Goal: Task Accomplishment & Management: Manage account settings

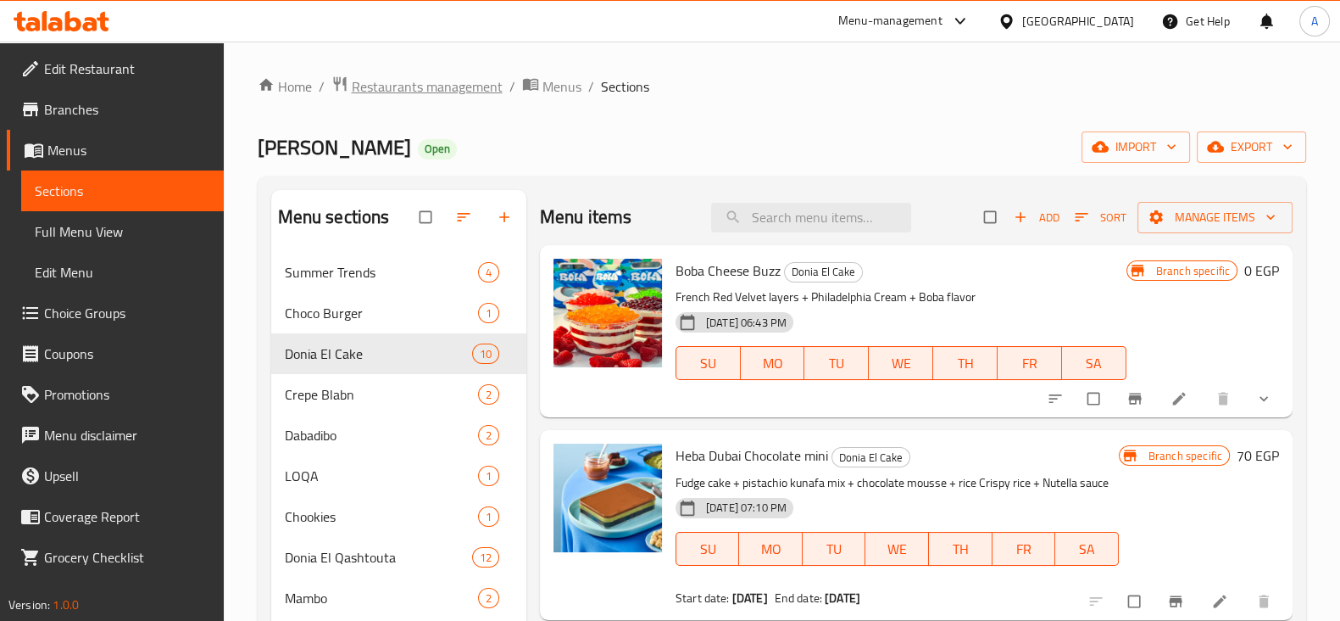
click at [458, 91] on span "Restaurants management" at bounding box center [427, 86] width 151 height 20
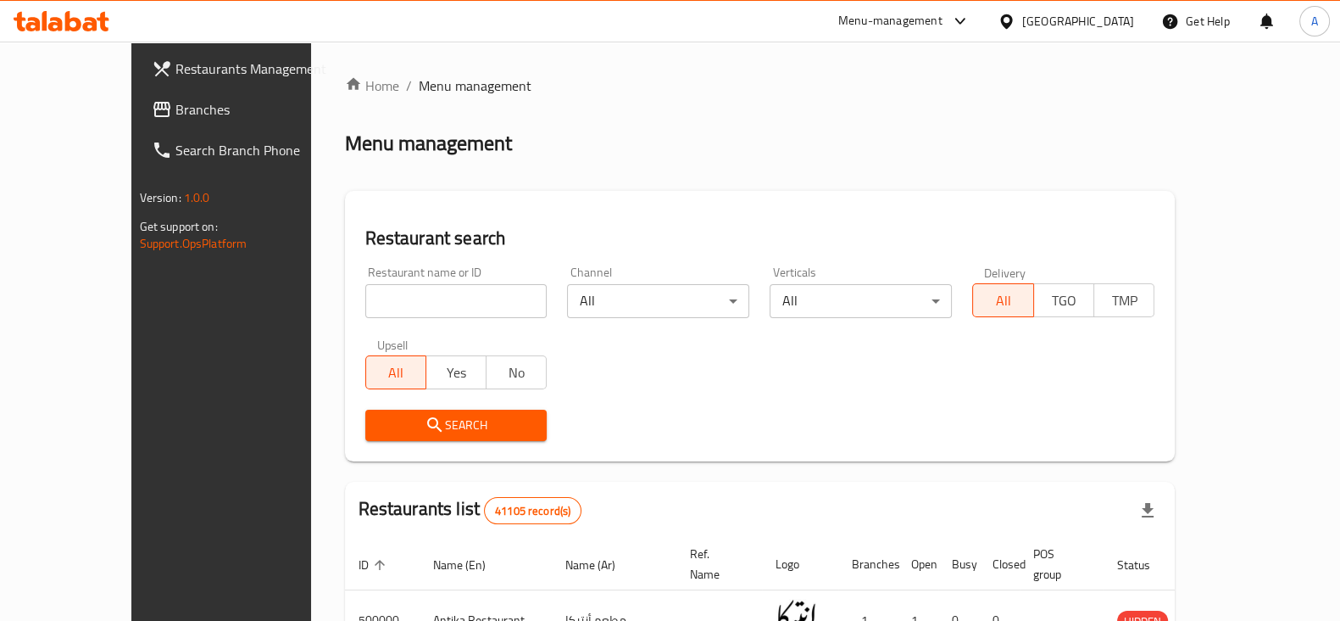
click at [384, 304] on input "search" at bounding box center [456, 301] width 182 height 34
type input "wahmy burger"
click button "Search" at bounding box center [456, 425] width 182 height 31
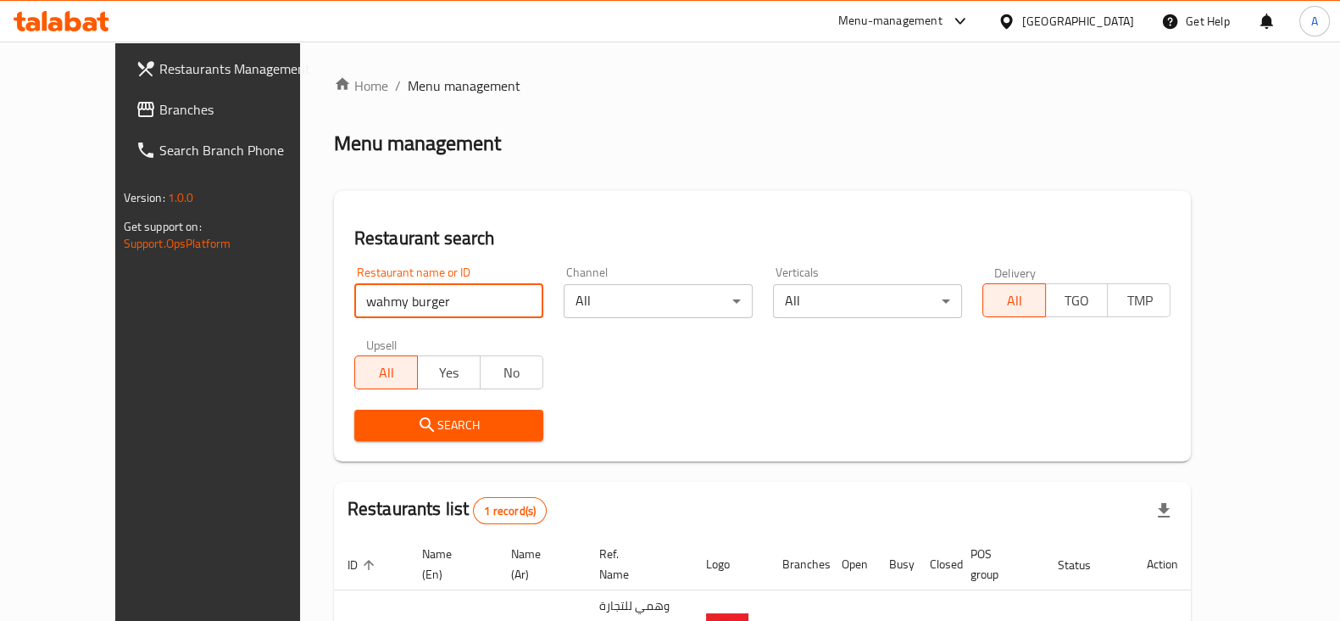
scroll to position [102, 0]
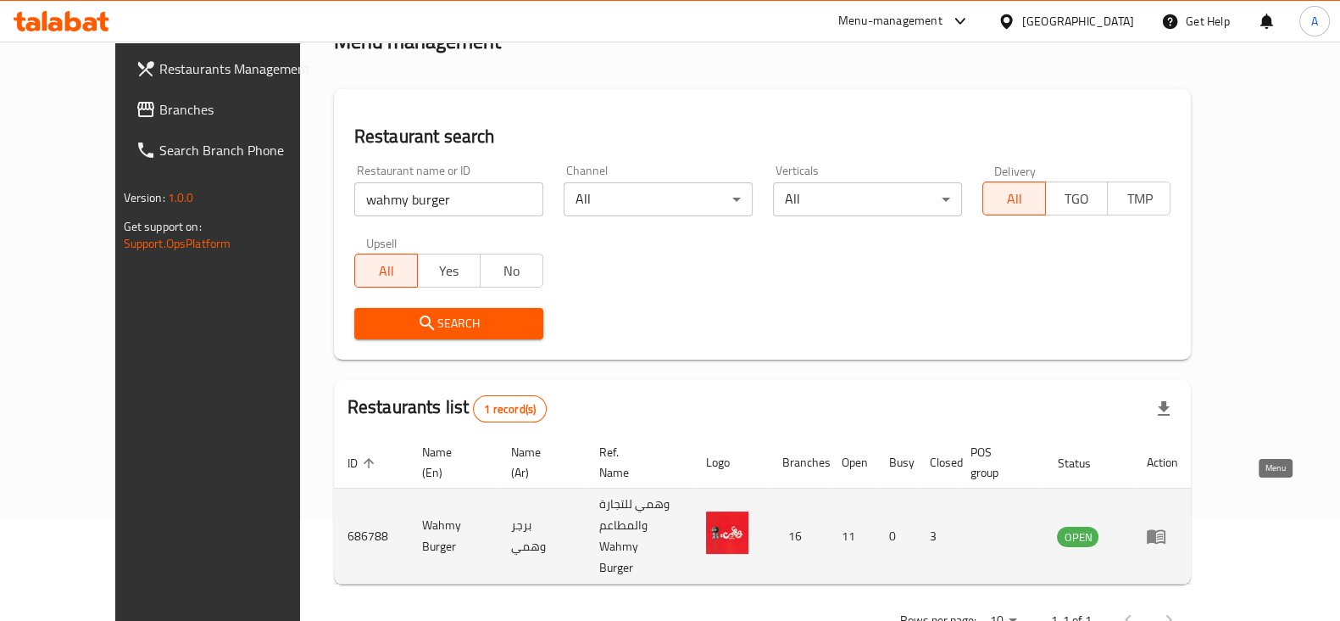
click at [1163, 533] on icon "enhanced table" at bounding box center [1160, 536] width 6 height 7
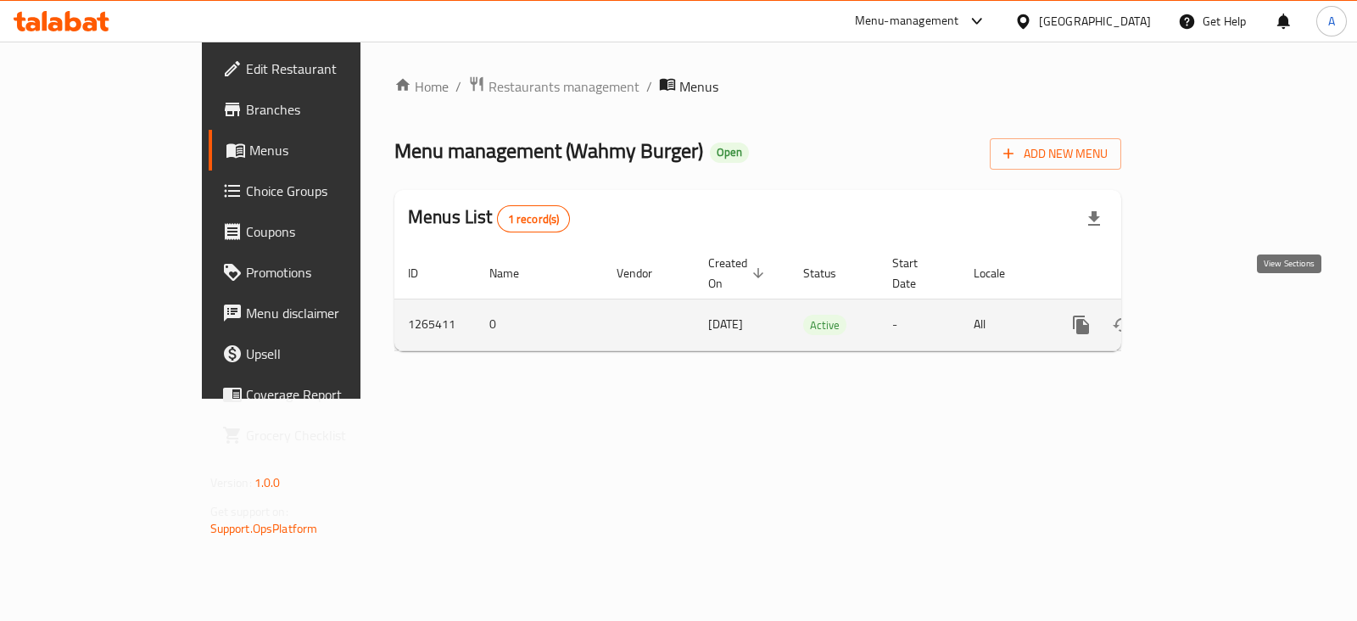
click at [1213, 315] on icon "enhanced table" at bounding box center [1203, 325] width 20 height 20
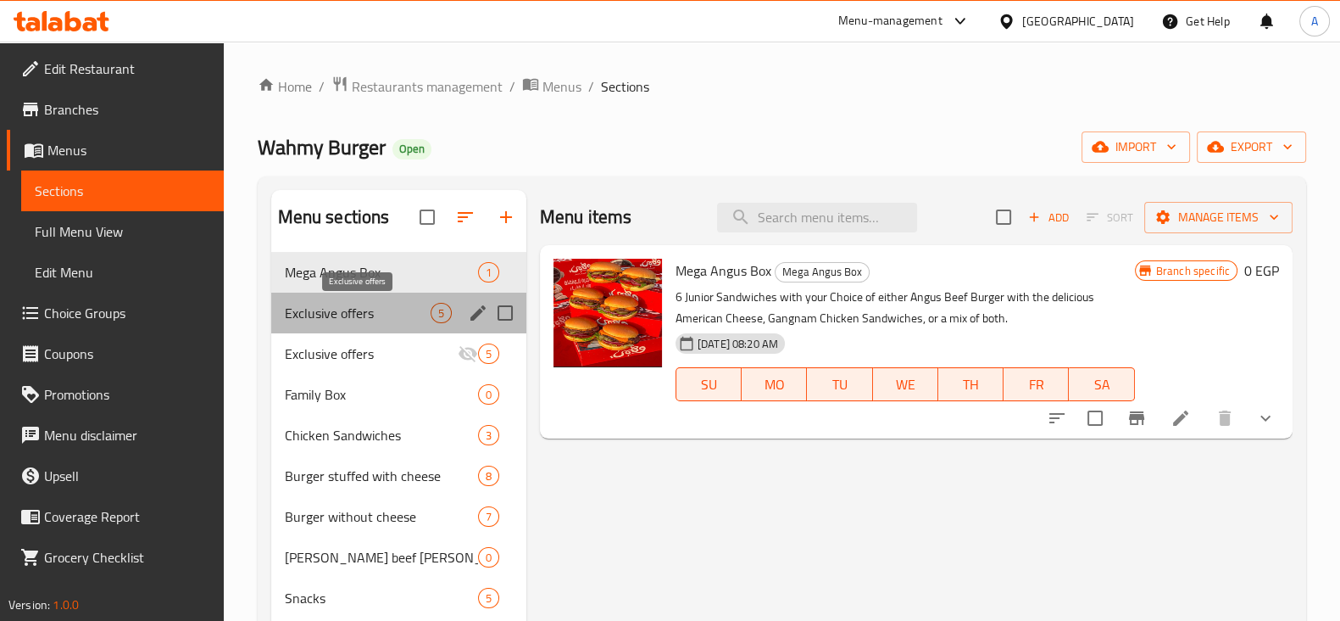
click at [361, 307] on span "Exclusive offers" at bounding box center [358, 313] width 146 height 20
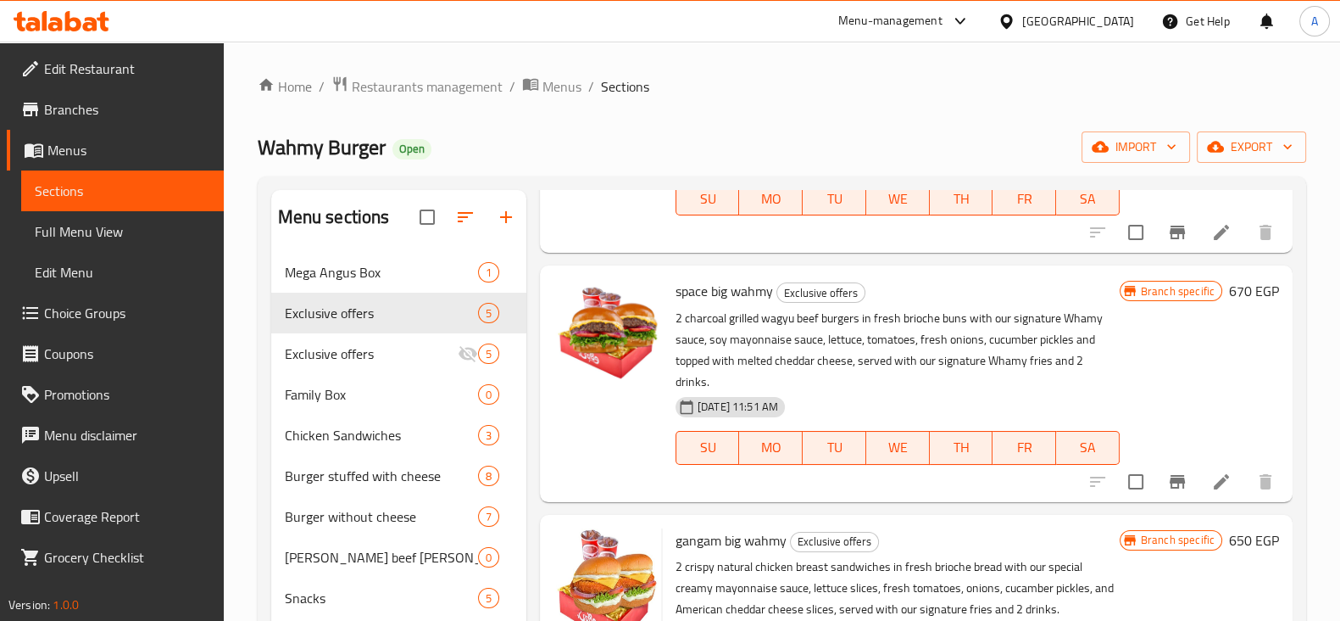
scroll to position [190, 0]
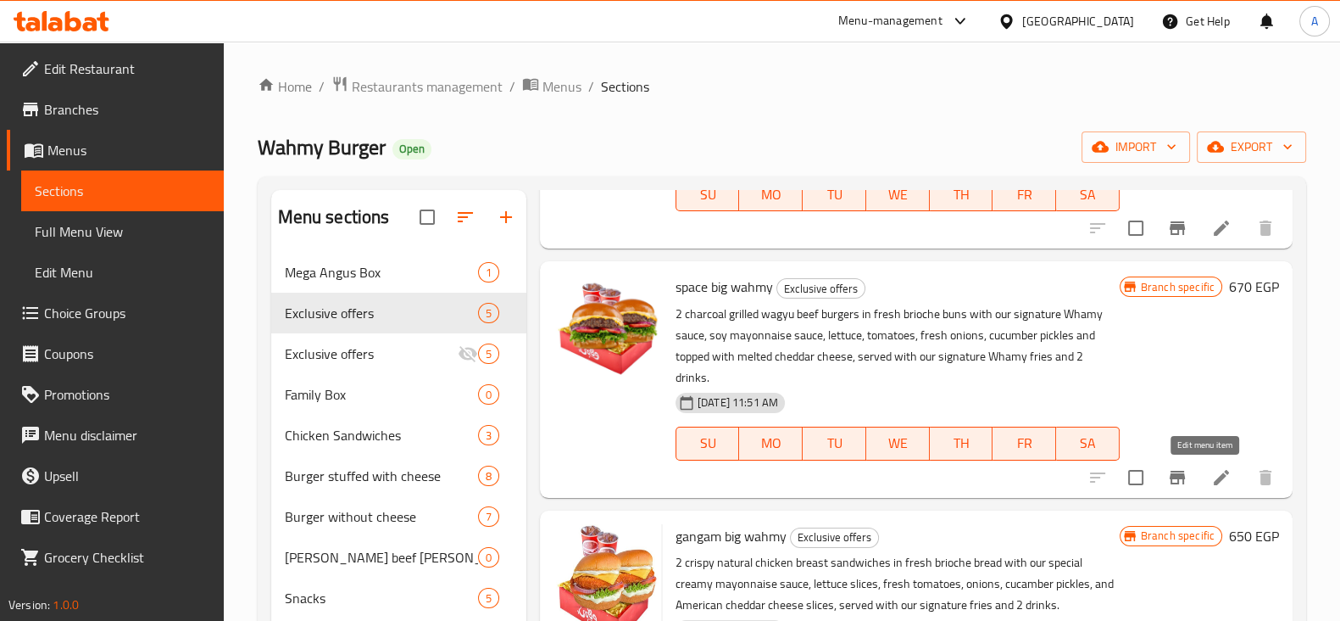
click at [1212, 483] on icon at bounding box center [1222, 477] width 20 height 20
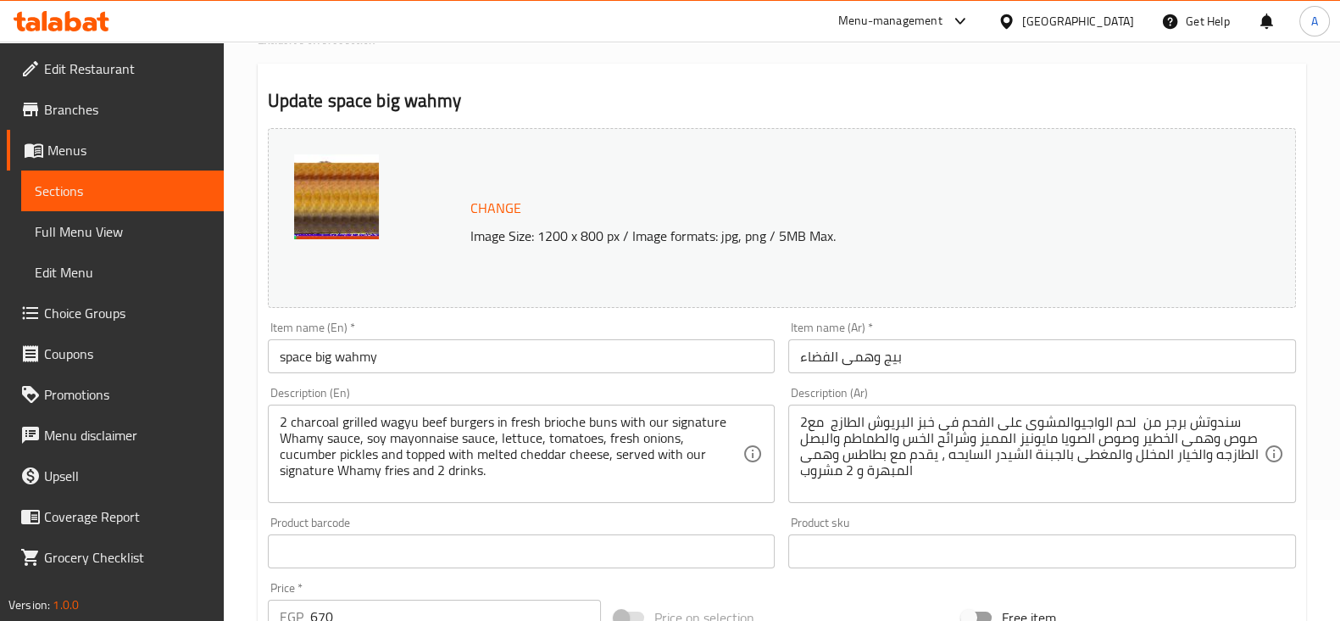
scroll to position [105, 0]
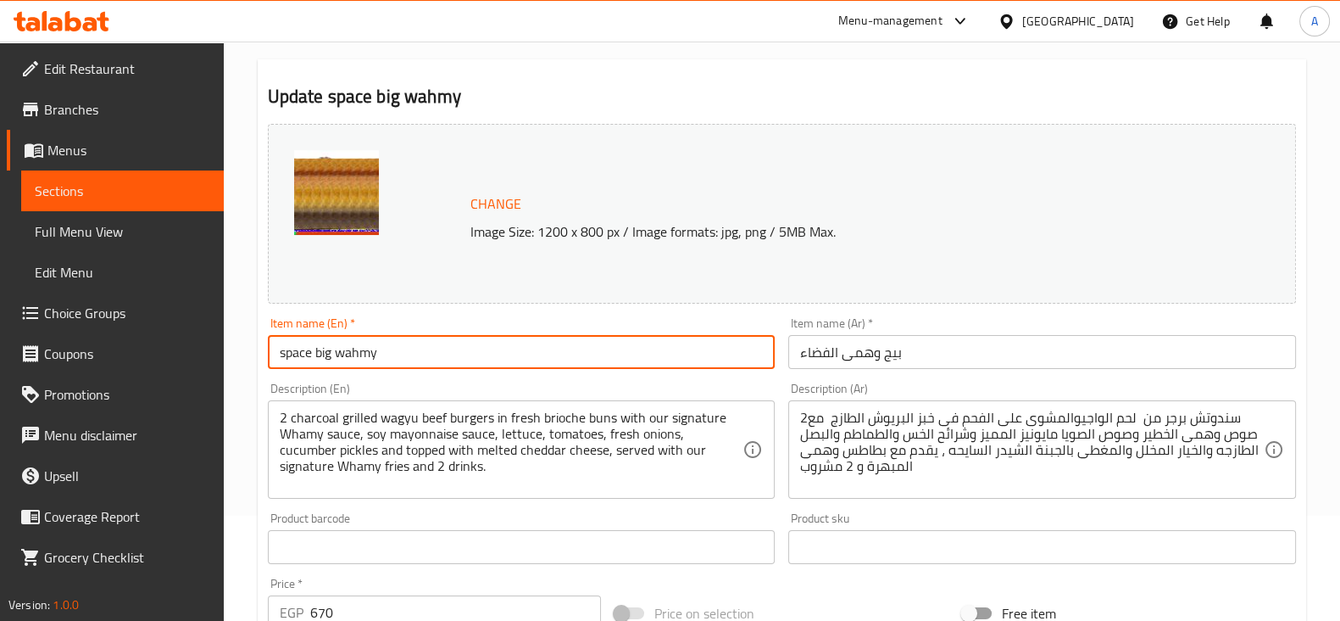
click at [287, 359] on input "space big wahmy" at bounding box center [522, 352] width 508 height 34
click at [322, 355] on input "Space big wahmy" at bounding box center [522, 352] width 508 height 34
click at [345, 354] on input "Space Big wahmy" at bounding box center [522, 352] width 508 height 34
click at [407, 345] on input "Space Big wahmy" at bounding box center [522, 352] width 508 height 34
drag, startPoint x: 407, startPoint y: 345, endPoint x: 316, endPoint y: 353, distance: 91.0
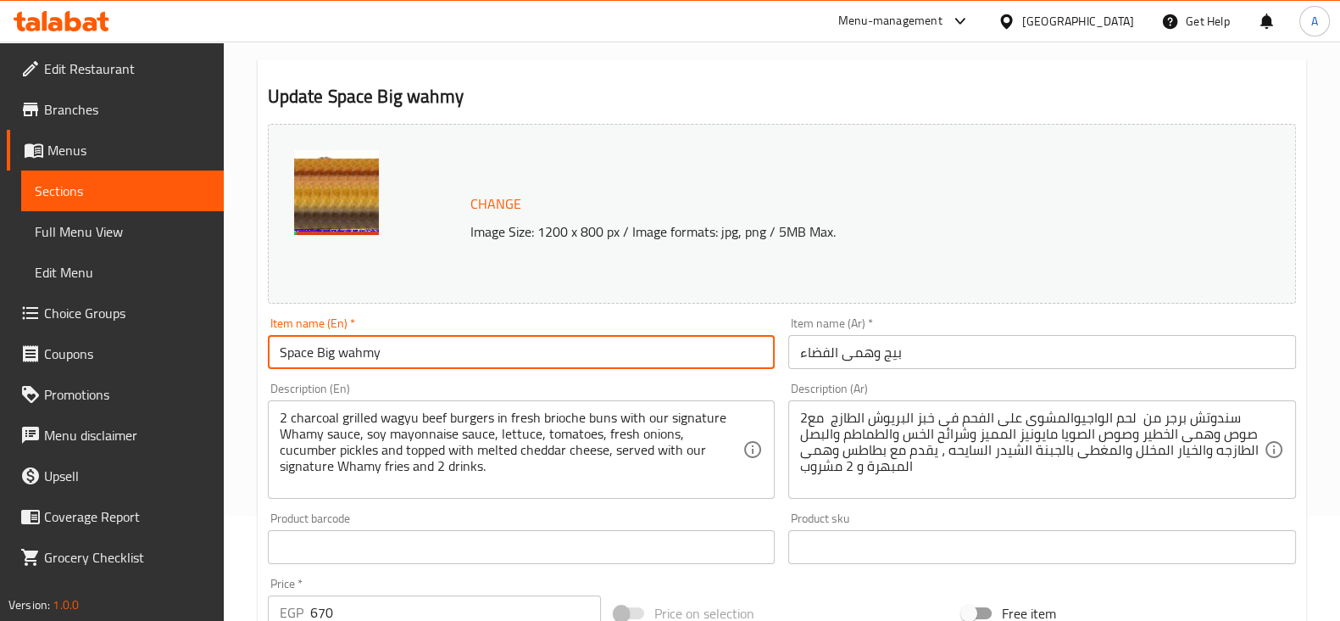
click at [316, 353] on input "Space Big wahmy" at bounding box center [522, 352] width 508 height 34
type input "Space [PERSON_NAME] Box"
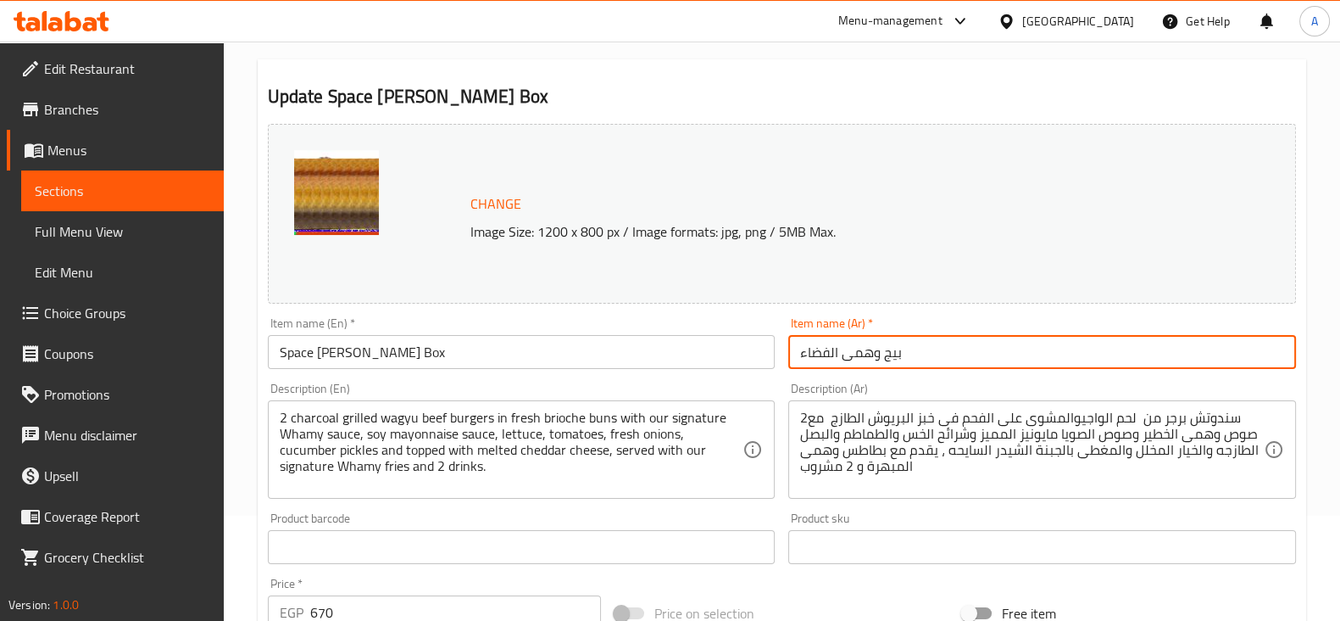
click at [908, 355] on input "بيج وهمى الفضاء" at bounding box center [1042, 352] width 508 height 34
drag, startPoint x: 908, startPoint y: 355, endPoint x: 1028, endPoint y: 375, distance: 121.1
click at [1028, 375] on div "Change Image Size: 1200 x 800 px / Image formats: jpg, png / 5MB Max. Item name…" at bounding box center [782, 494] width 1042 height 755
drag, startPoint x: 844, startPoint y: 354, endPoint x: 909, endPoint y: 349, distance: 65.4
click at [909, 349] on input "بيج وهمى الفضاء" at bounding box center [1042, 352] width 508 height 34
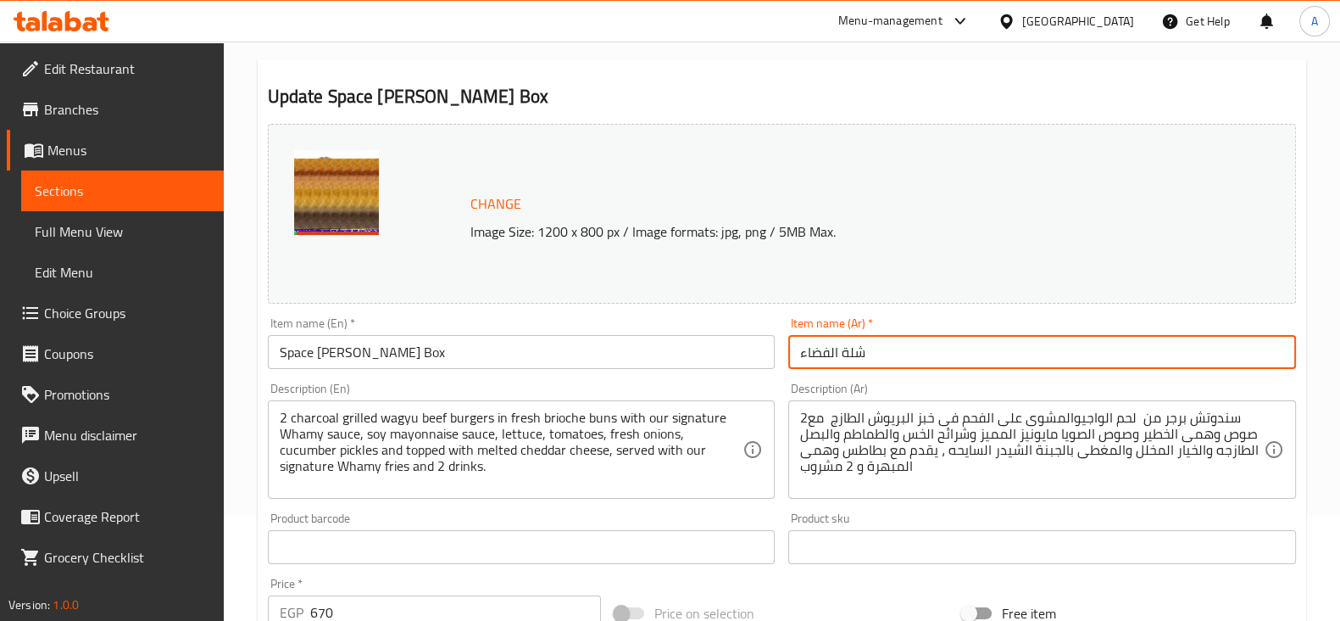
type input "شلة الفضاء"
click at [895, 286] on div "Change Image Size: 1200 x 800 px / Image formats: jpg, png / 5MB Max." at bounding box center [782, 214] width 1028 height 180
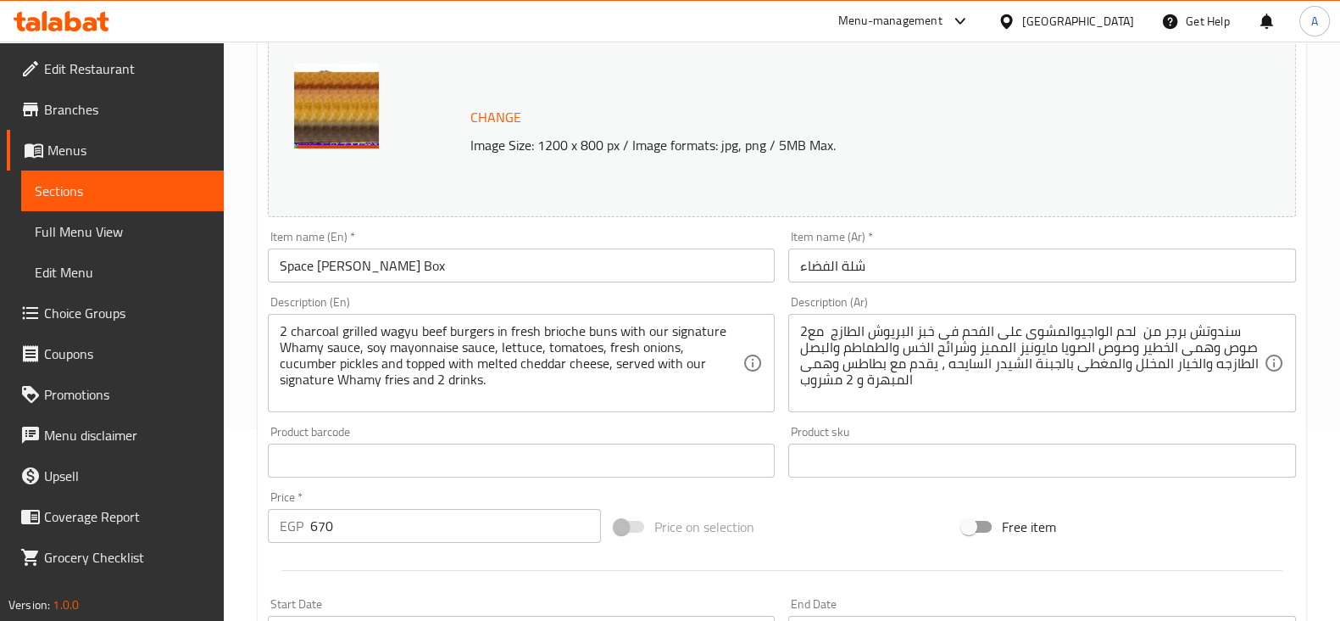
scroll to position [355, 0]
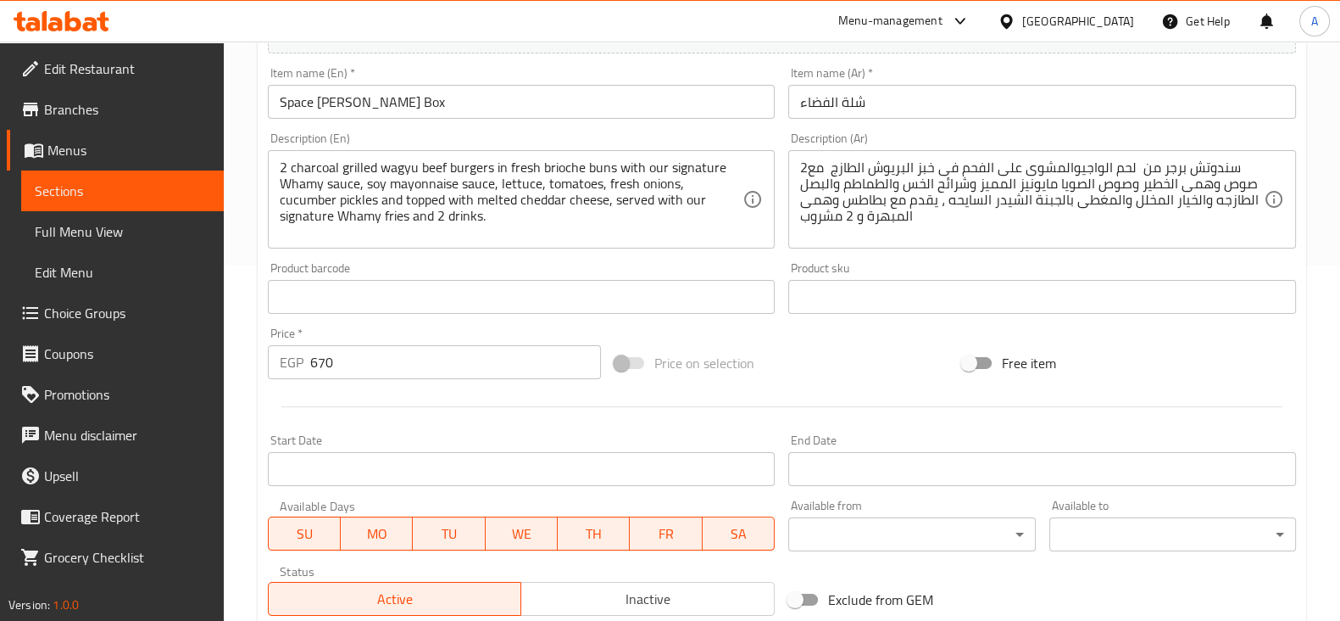
click at [733, 255] on div "Product barcode Product barcode" at bounding box center [521, 287] width 521 height 65
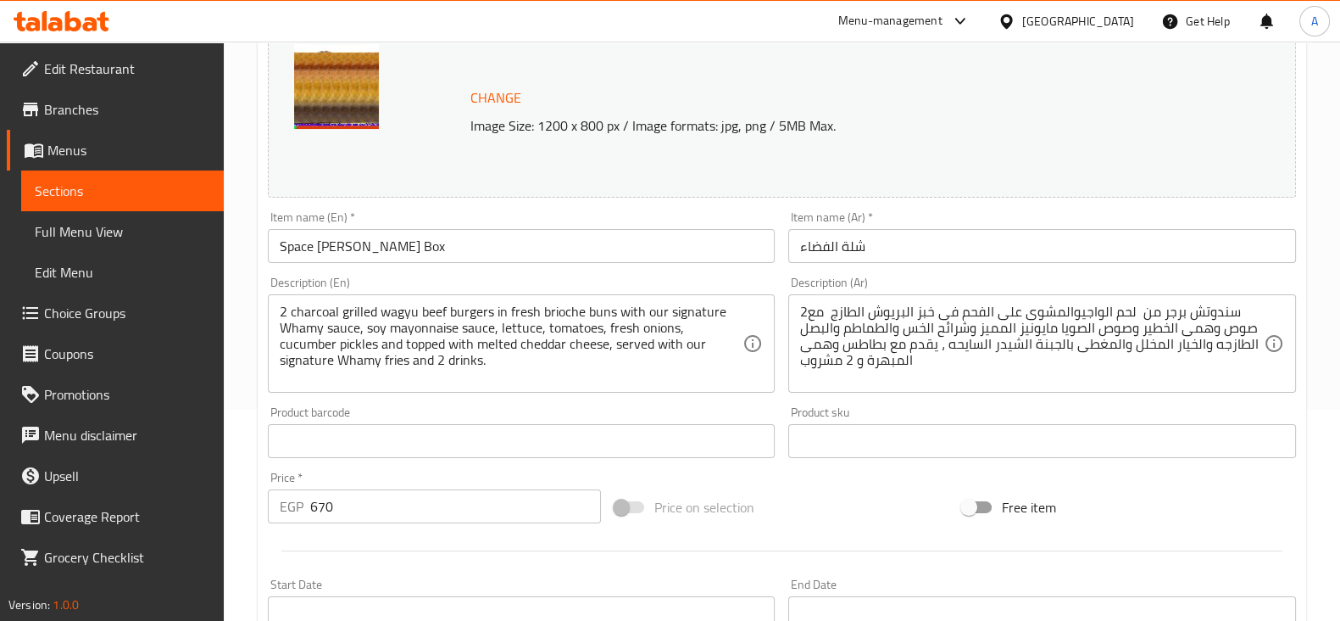
scroll to position [210, 0]
click at [668, 205] on div "Item name (En)   * Space [PERSON_NAME] Box Item name (En) *" at bounding box center [521, 237] width 521 height 65
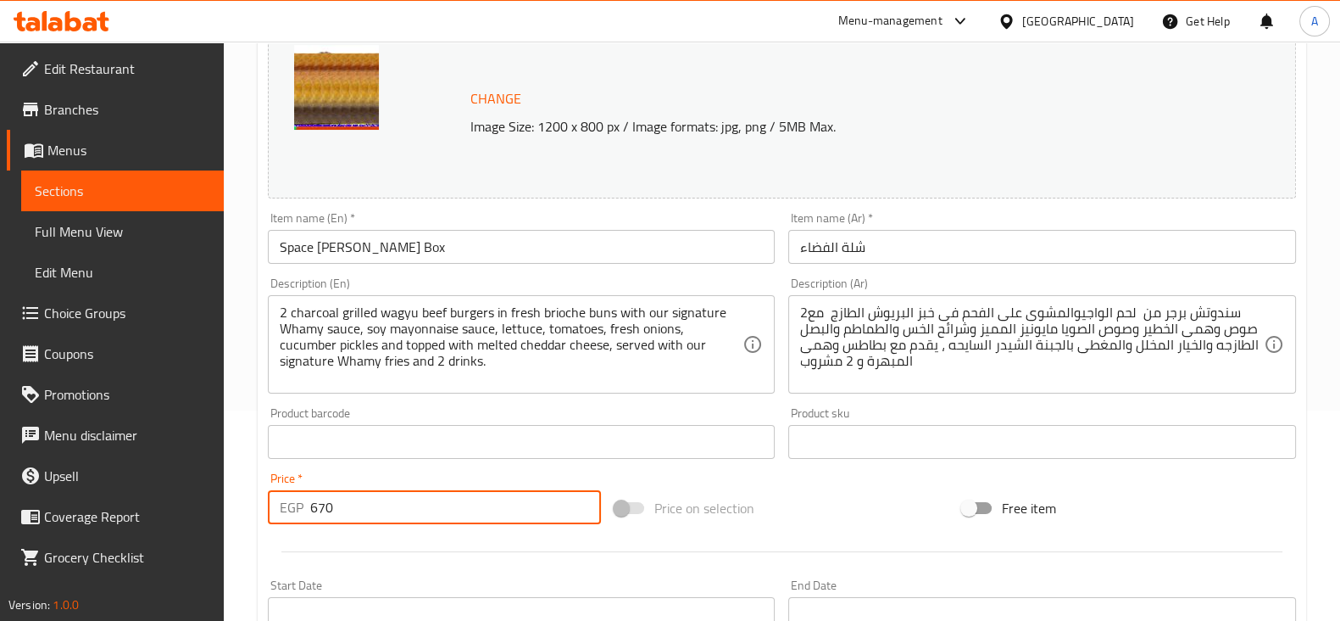
click at [444, 501] on input "670" at bounding box center [456, 507] width 292 height 34
type input "6"
type input "460"
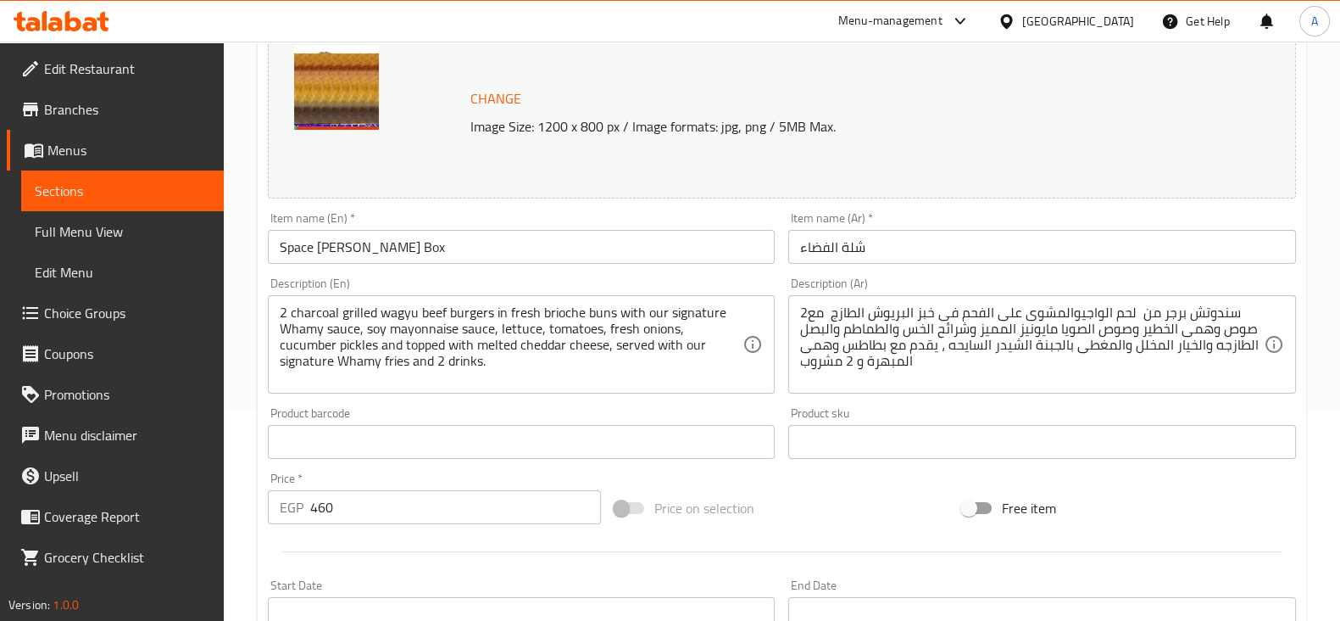
click at [415, 469] on div "Price   * EGP 460 Price *" at bounding box center [435, 497] width 348 height 65
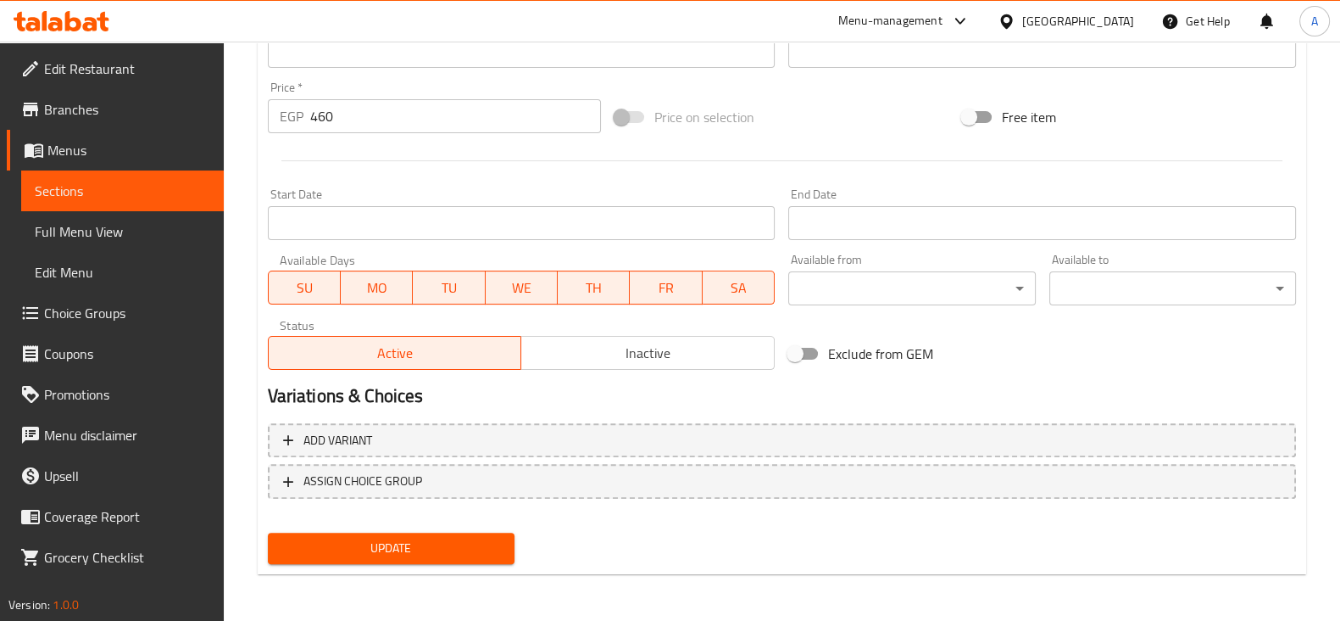
click at [437, 557] on button "Update" at bounding box center [391, 547] width 247 height 31
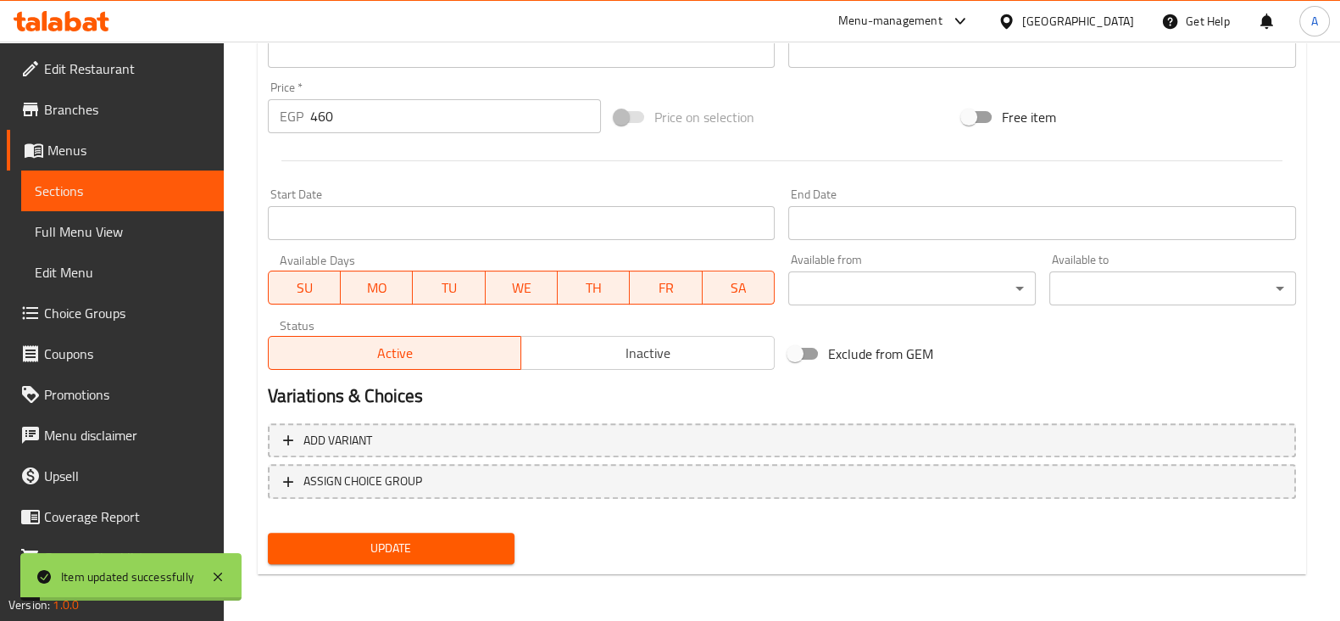
scroll to position [0, 0]
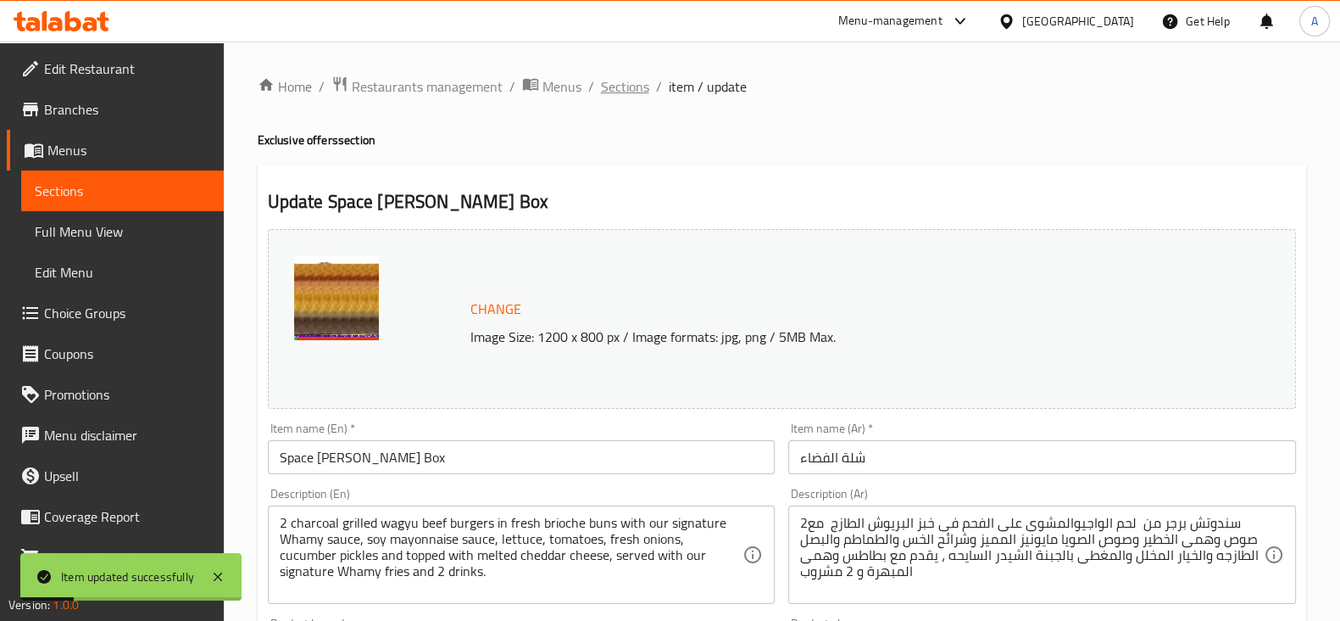
click at [616, 85] on span "Sections" at bounding box center [625, 86] width 48 height 20
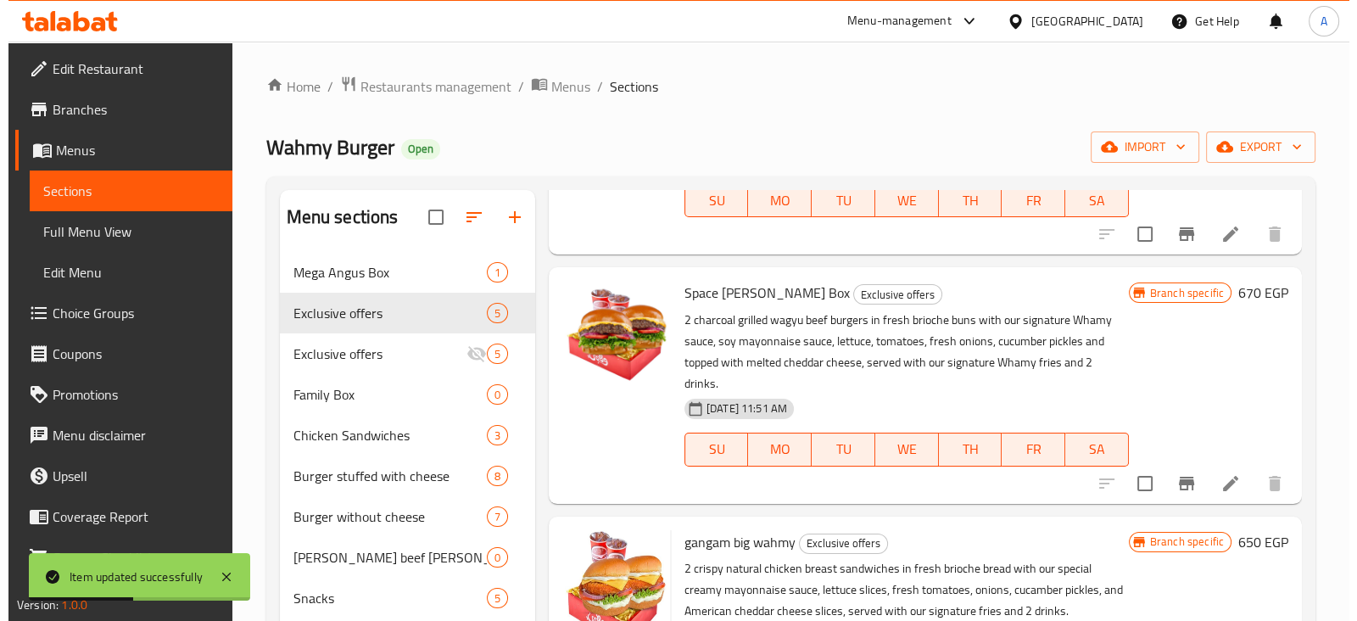
scroll to position [186, 0]
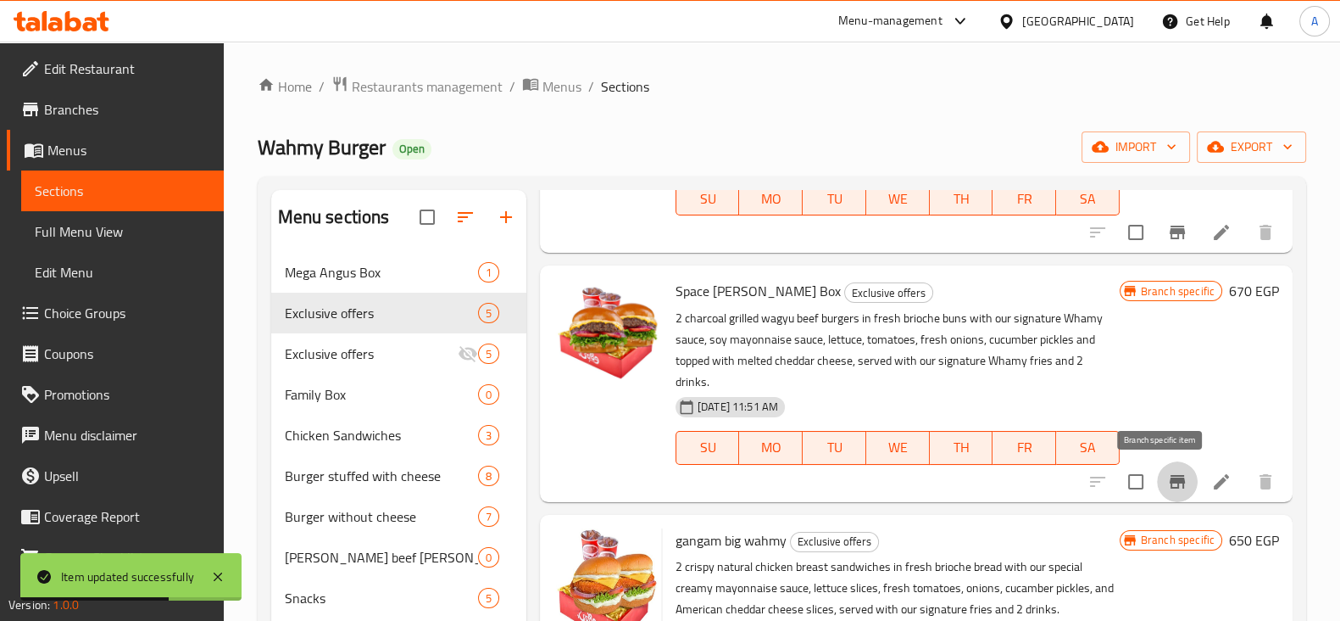
click at [1167, 483] on icon "Branch-specific-item" at bounding box center [1177, 481] width 20 height 20
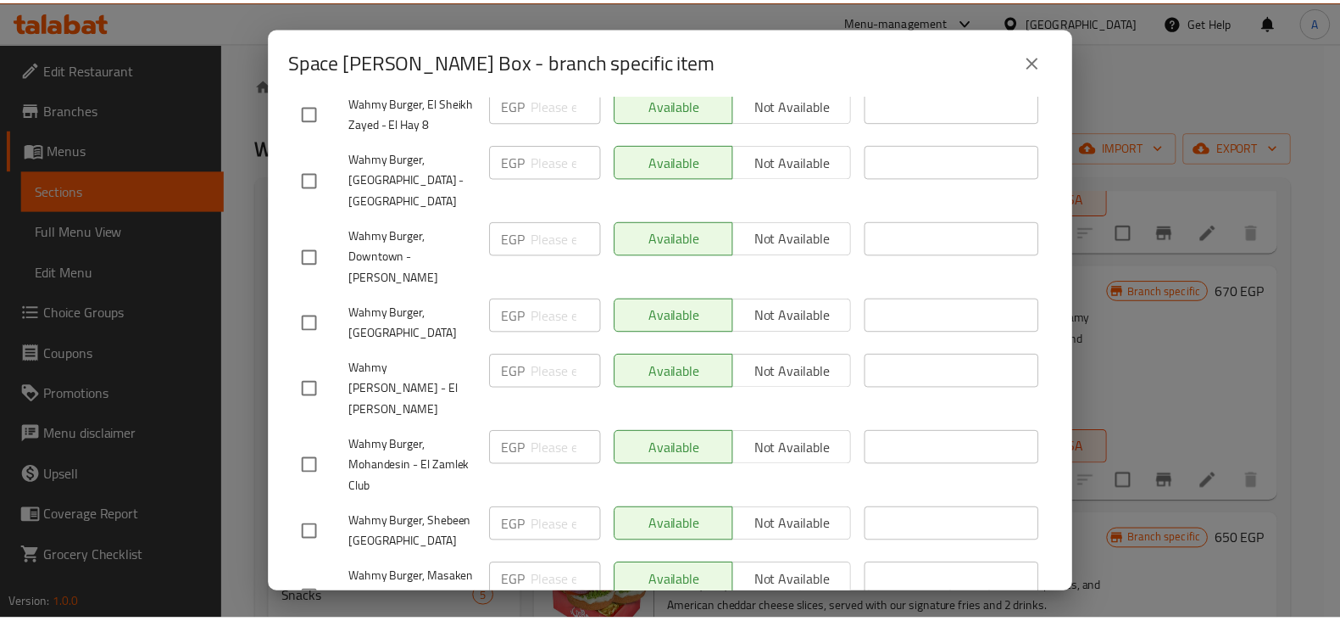
scroll to position [0, 0]
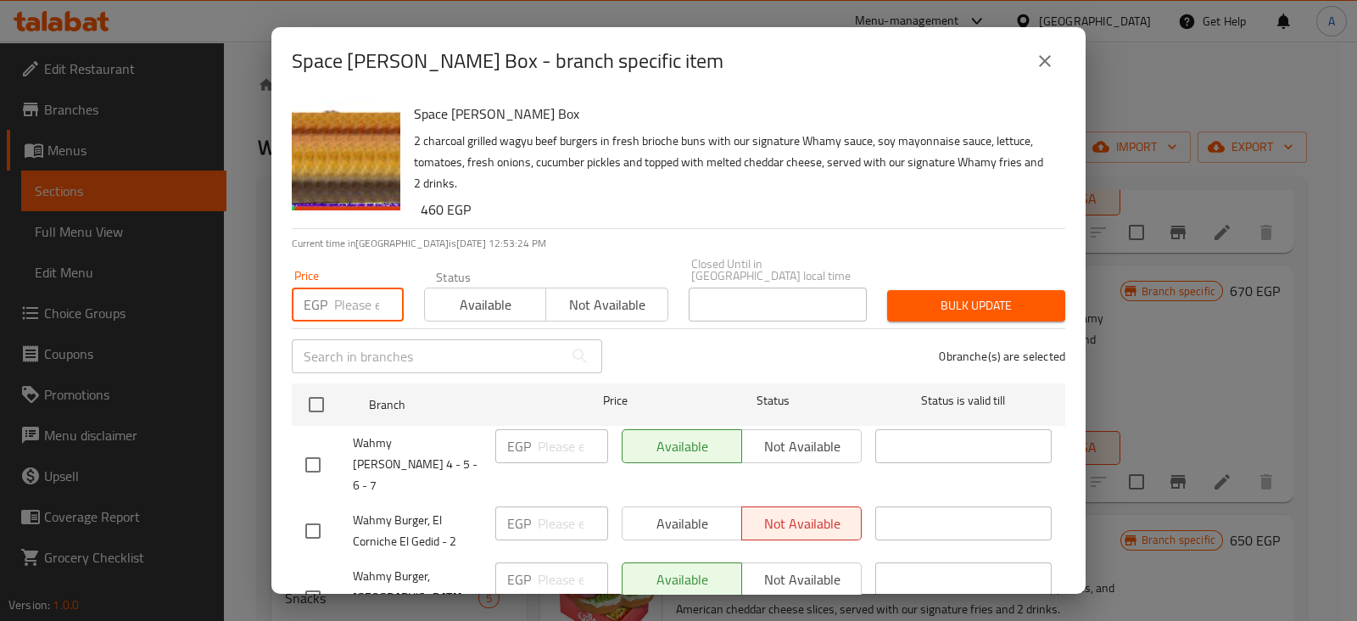
click at [358, 295] on input "number" at bounding box center [369, 304] width 70 height 34
click at [1036, 63] on icon "close" at bounding box center [1044, 61] width 20 height 20
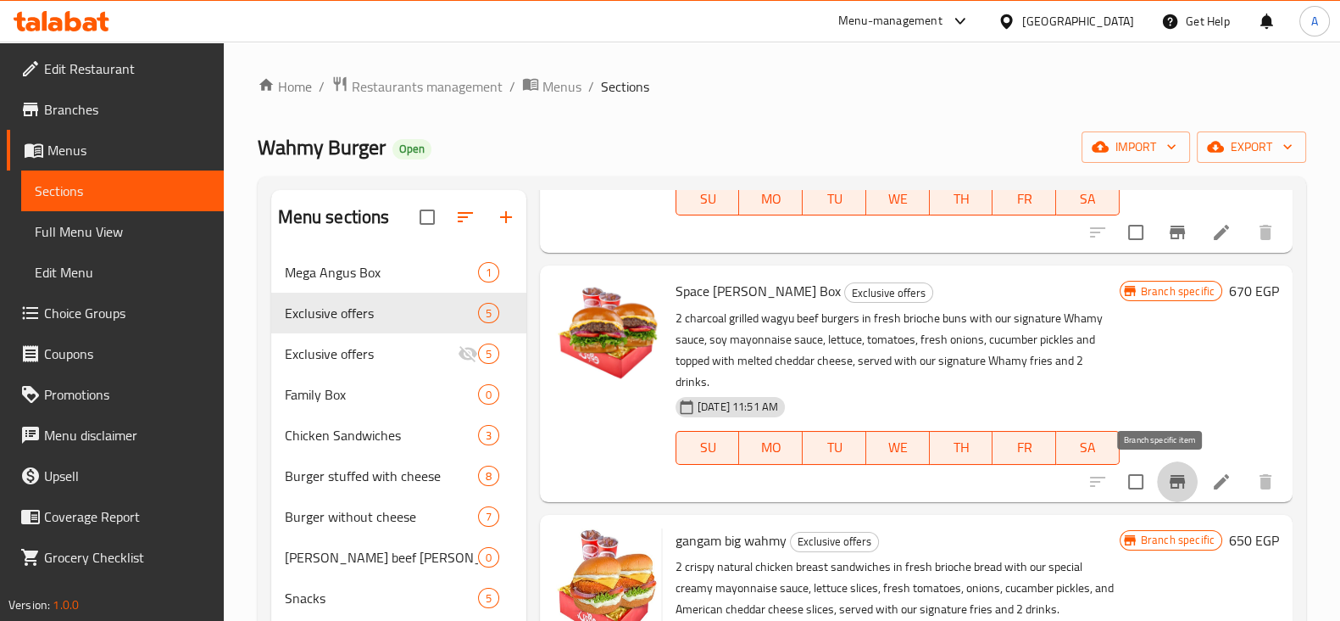
click at [1170, 485] on icon "Branch-specific-item" at bounding box center [1177, 482] width 15 height 14
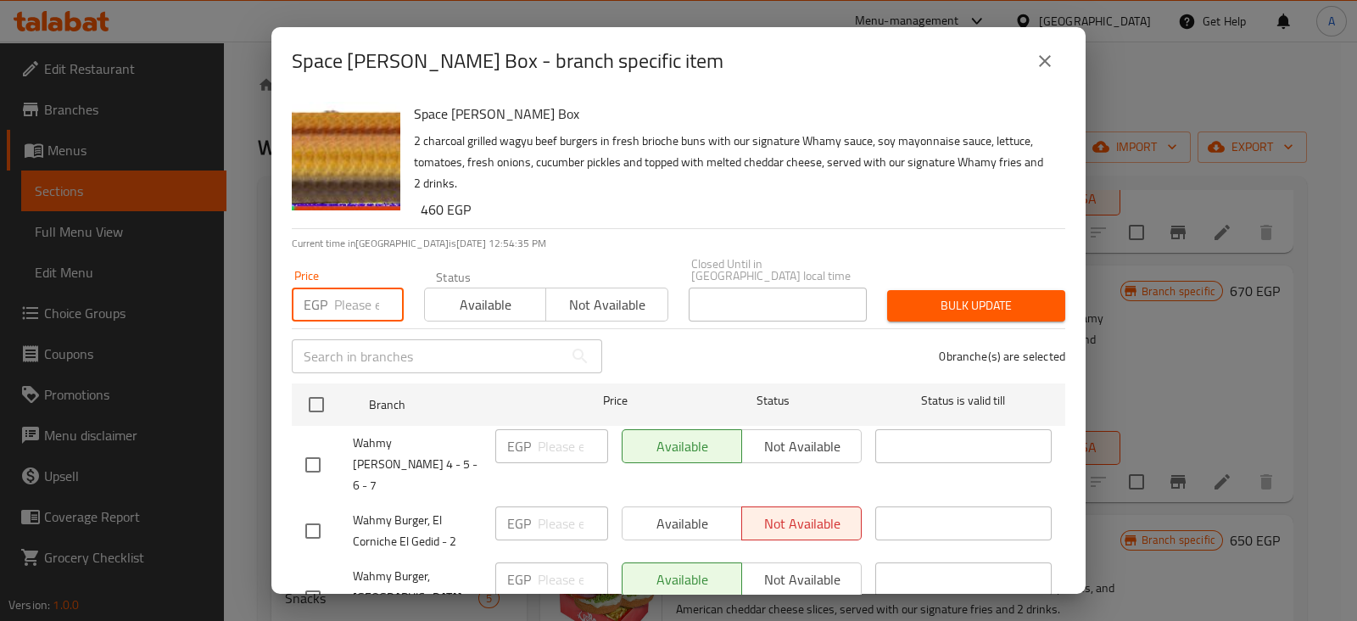
click at [347, 287] on input "number" at bounding box center [369, 304] width 70 height 34
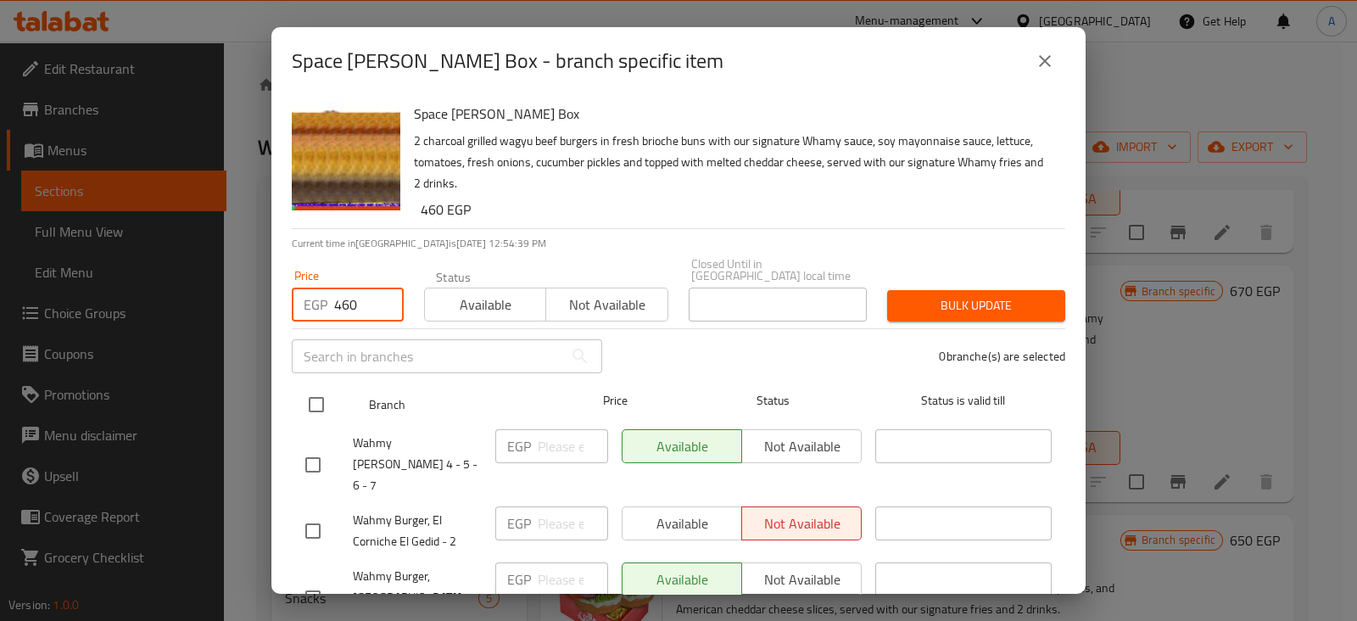
type input "460"
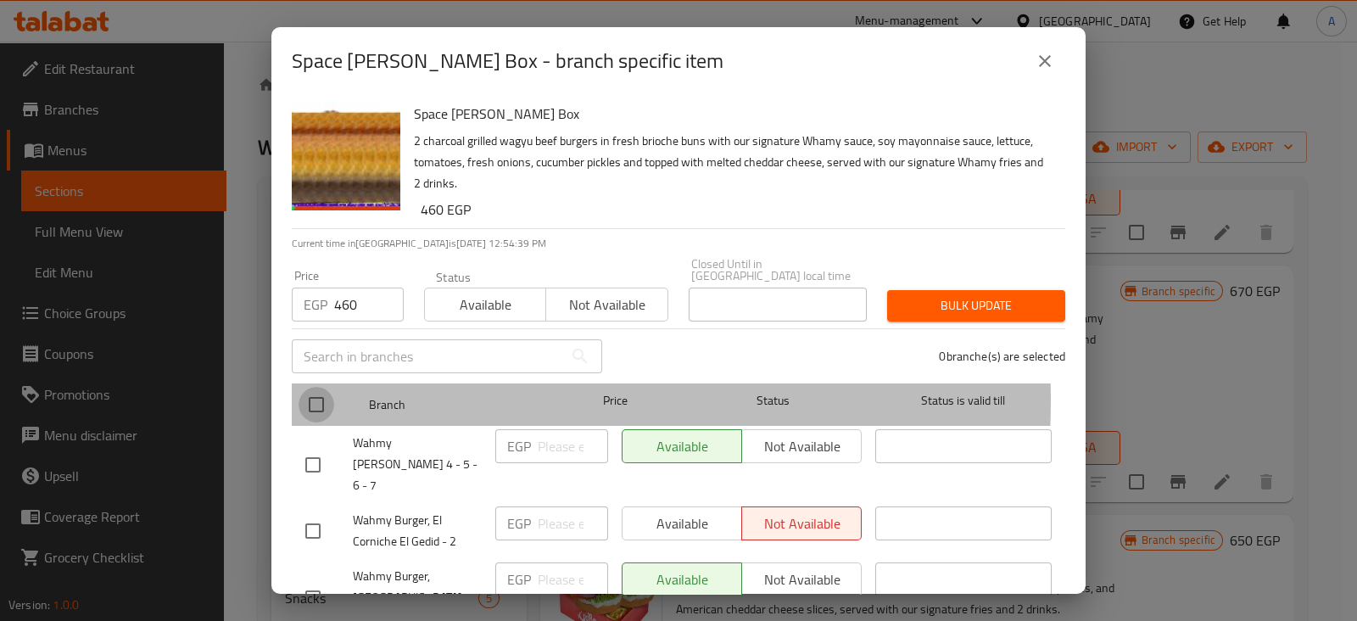
click at [319, 387] on input "checkbox" at bounding box center [316, 405] width 36 height 36
checkbox input "true"
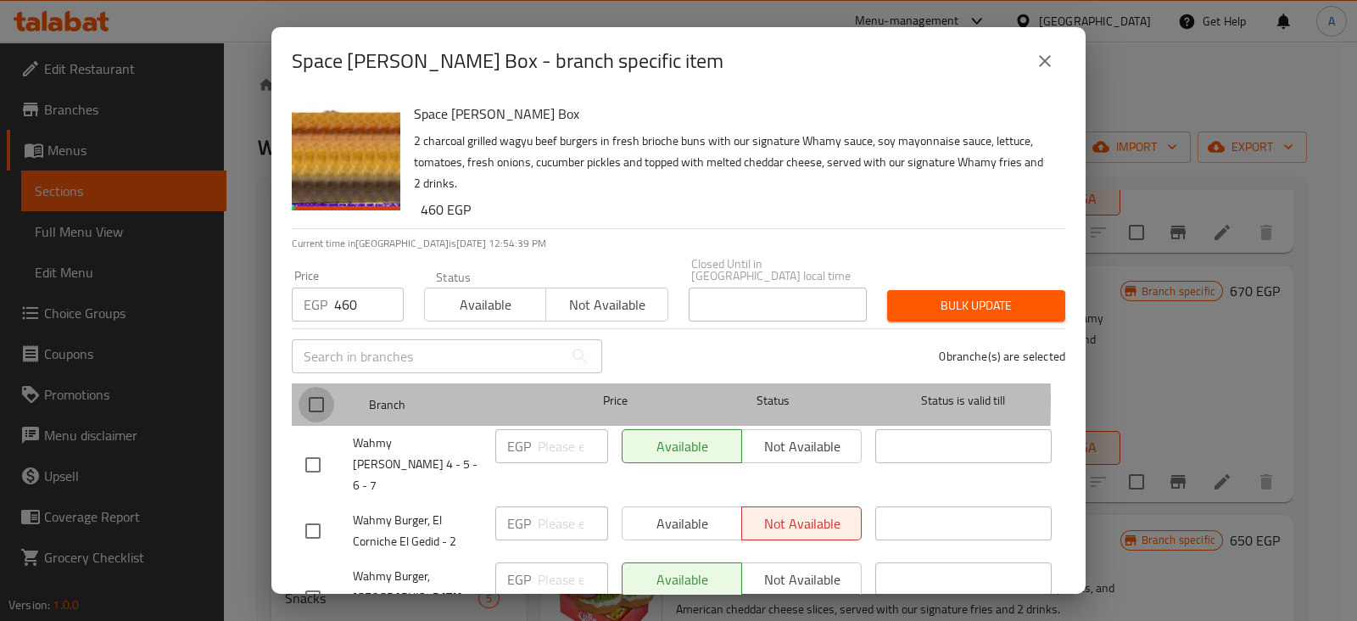
checkbox input "true"
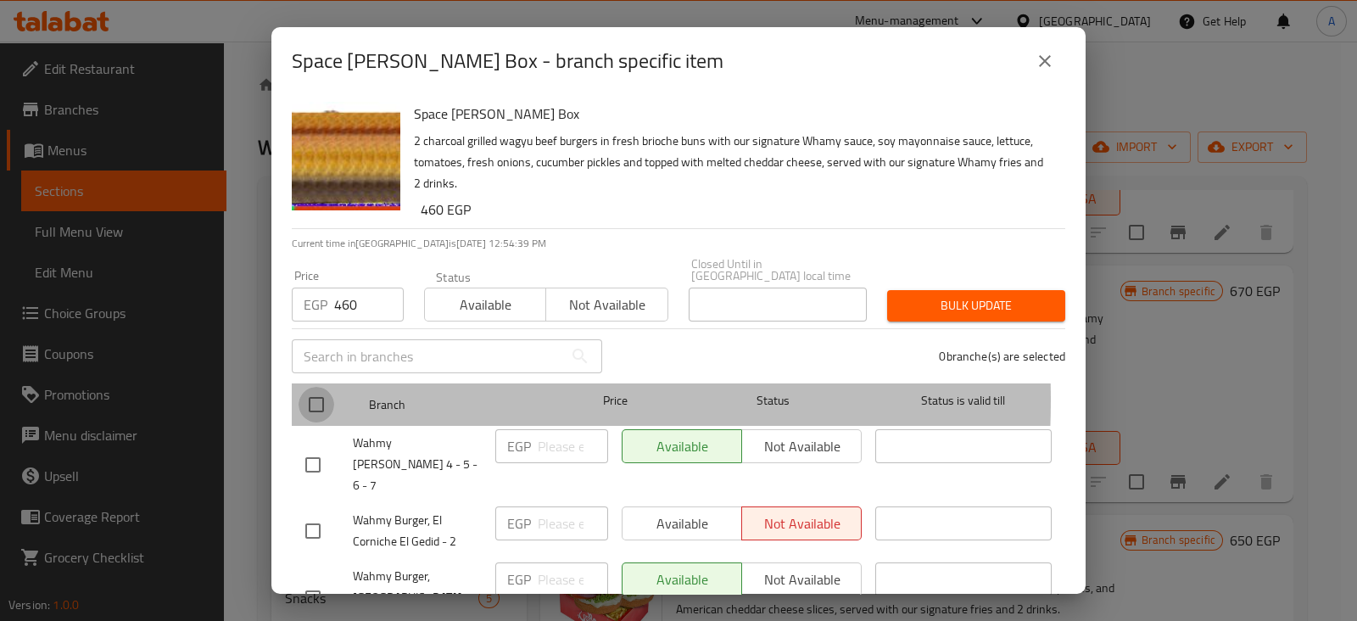
checkbox input "true"
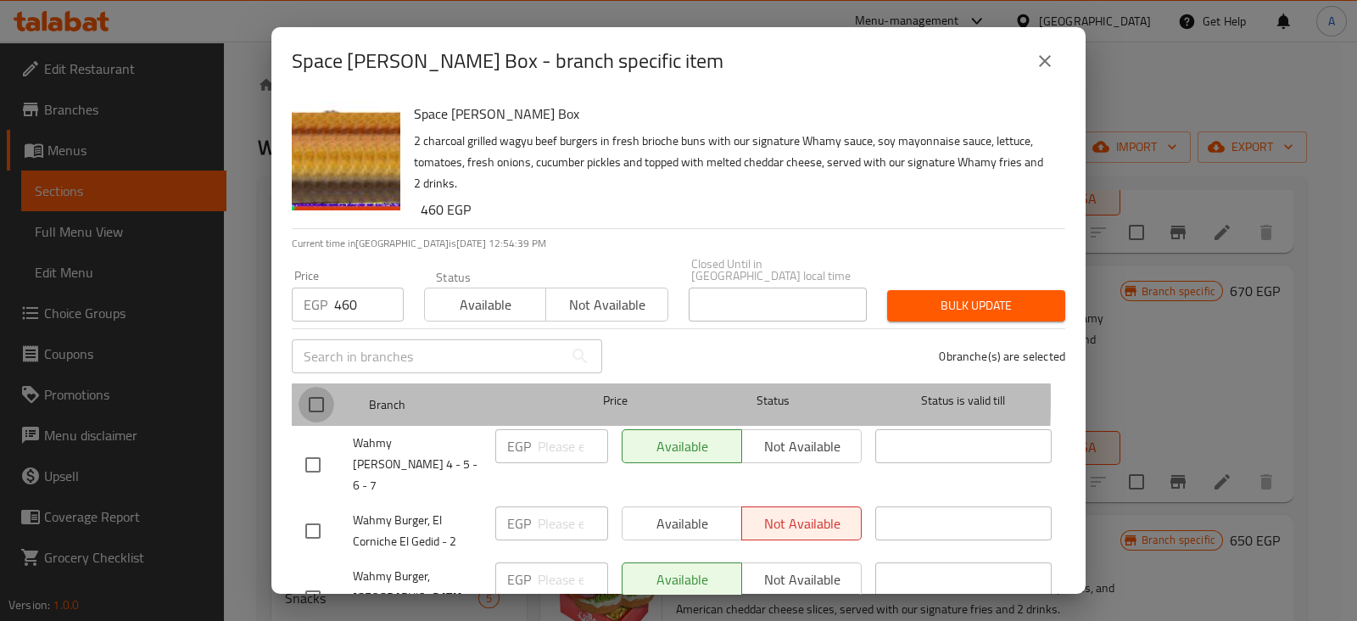
checkbox input "true"
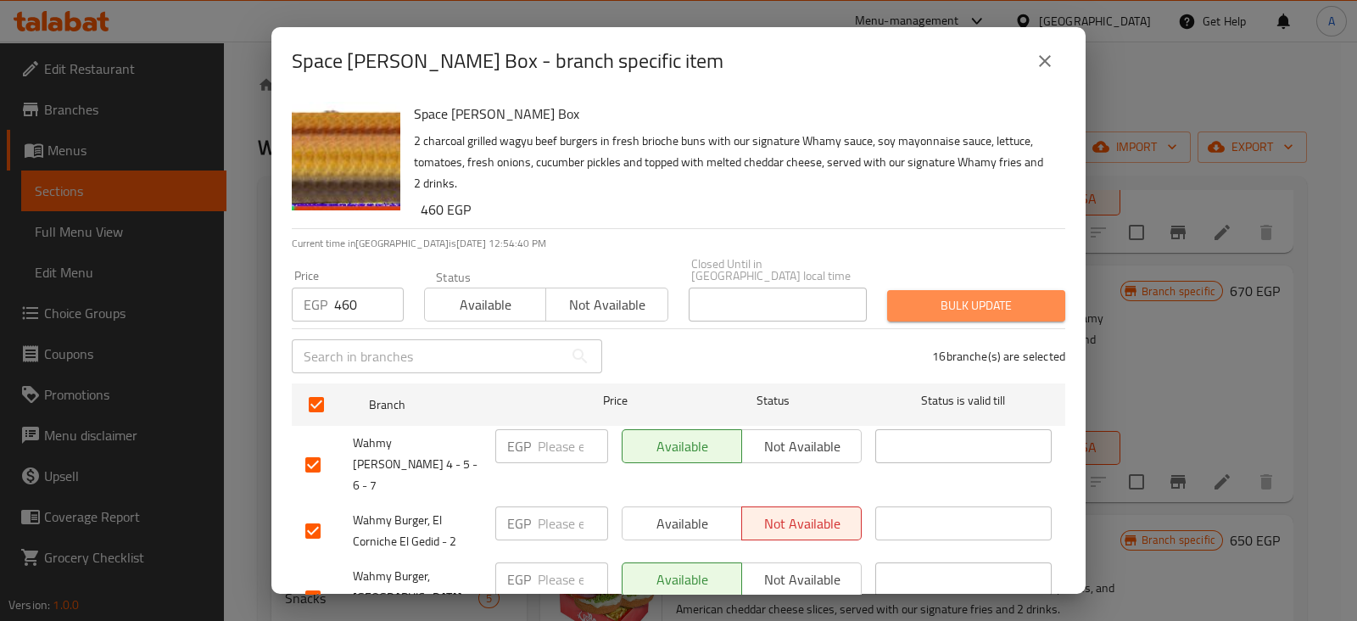
click at [1012, 295] on span "Bulk update" at bounding box center [975, 305] width 151 height 21
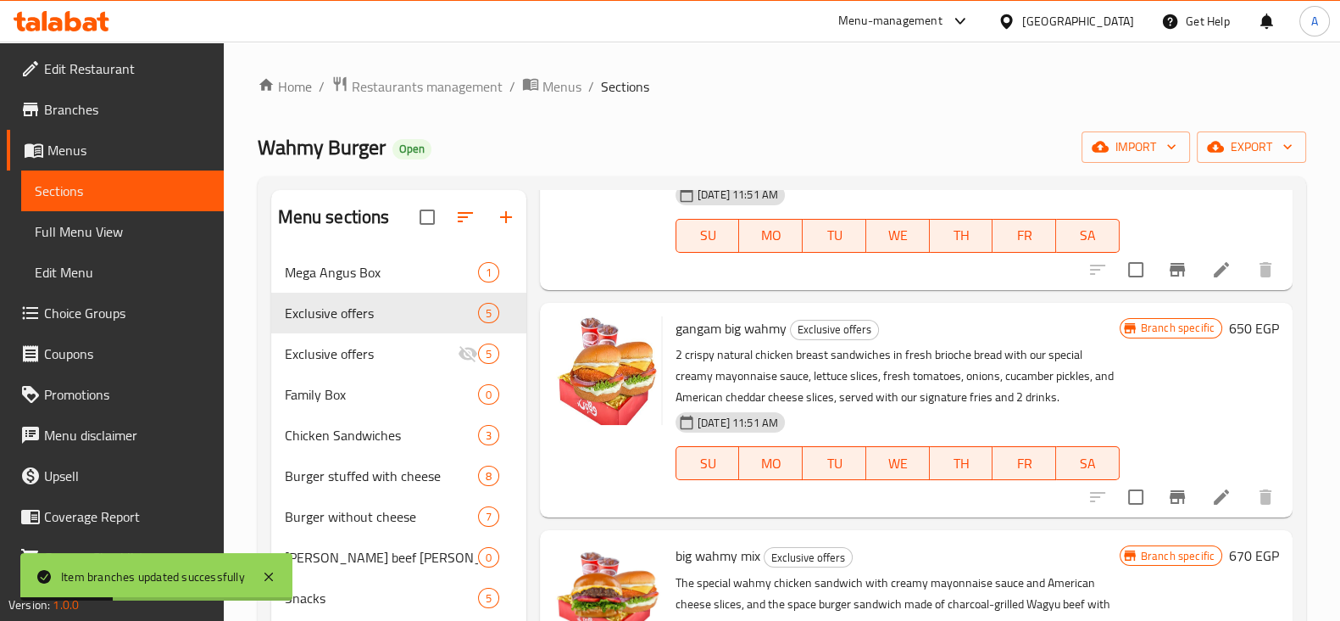
scroll to position [396, 0]
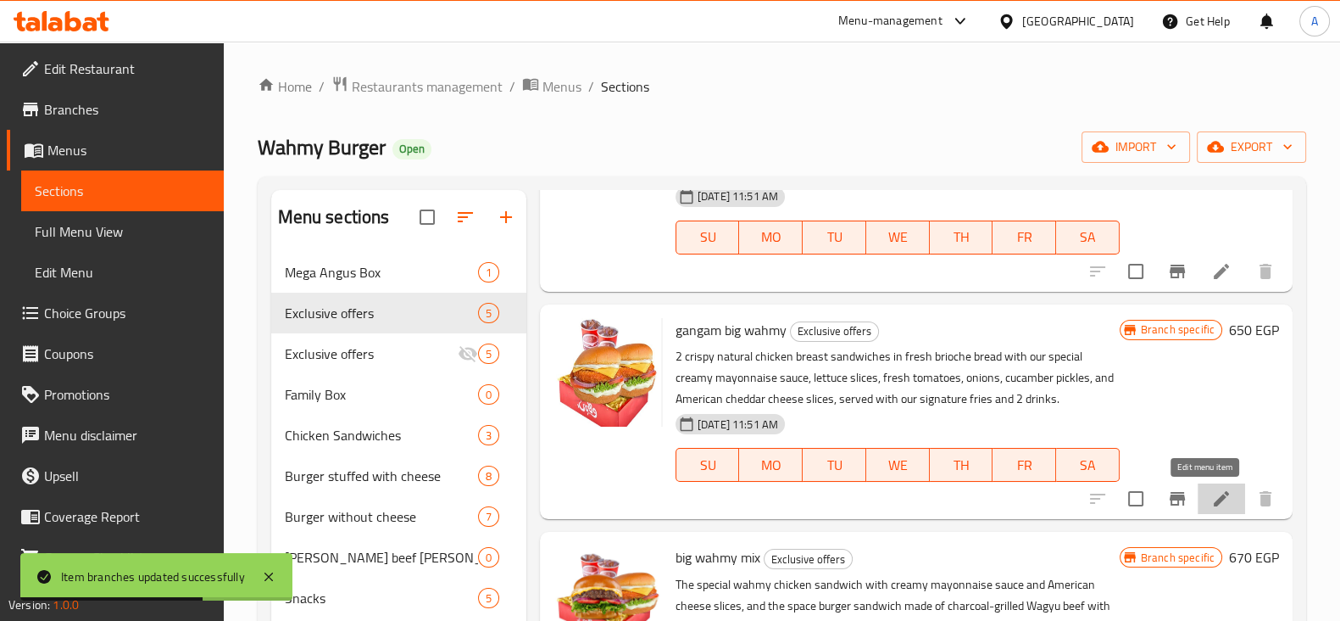
click at [1214, 496] on icon at bounding box center [1221, 498] width 15 height 15
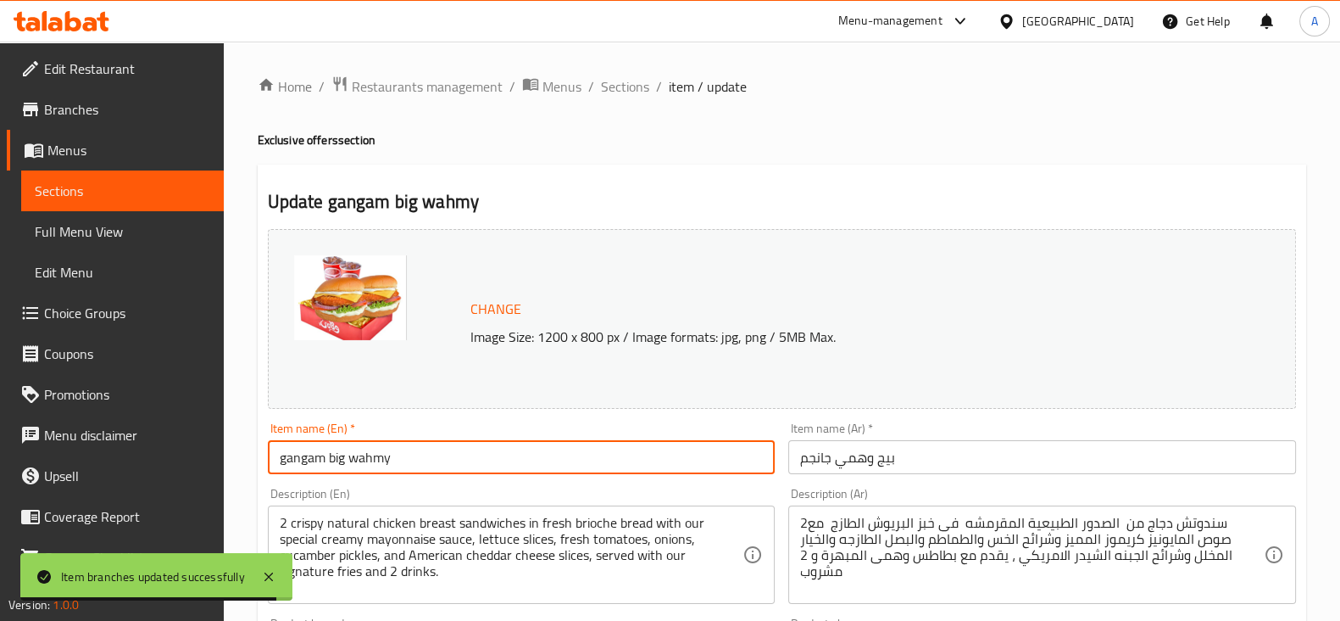
click at [288, 464] on input "gangam big wahmy" at bounding box center [522, 457] width 508 height 34
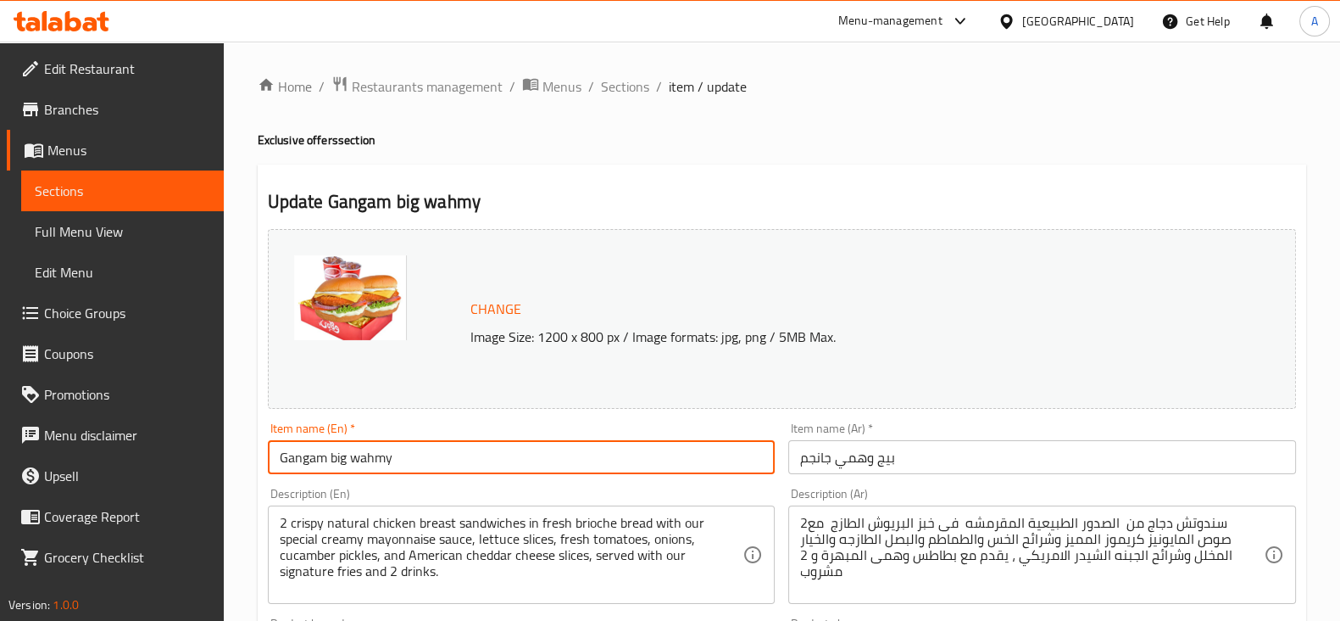
click at [336, 460] on input "Gangam big wahmy" at bounding box center [522, 457] width 508 height 34
click at [389, 456] on input "[PERSON_NAME]" at bounding box center [522, 457] width 508 height 34
type input "[PERSON_NAME] Box"
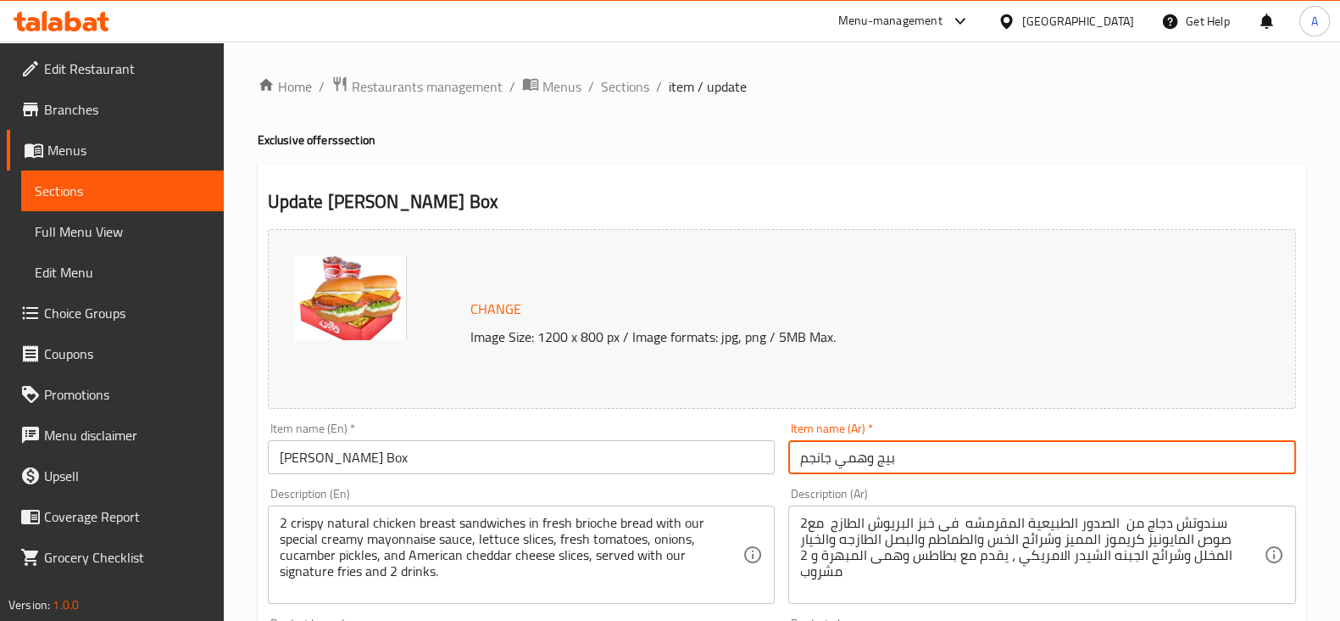
drag, startPoint x: 839, startPoint y: 461, endPoint x: 902, endPoint y: 457, distance: 62.9
click at [902, 457] on input "بيج وهمي جانجم" at bounding box center [1042, 457] width 508 height 34
type input "بوكس الشلة جانجم"
click at [747, 420] on div "Item name (En)   * [PERSON_NAME] Box Item name (En) *" at bounding box center [521, 447] width 521 height 65
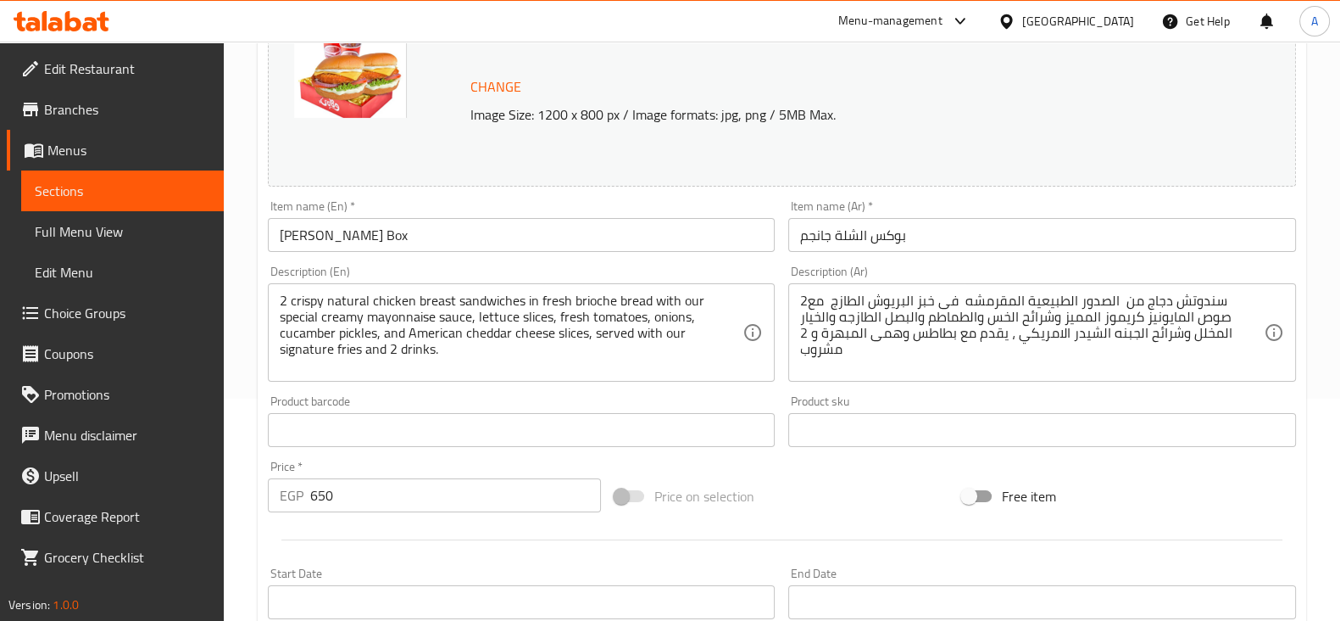
scroll to position [400, 0]
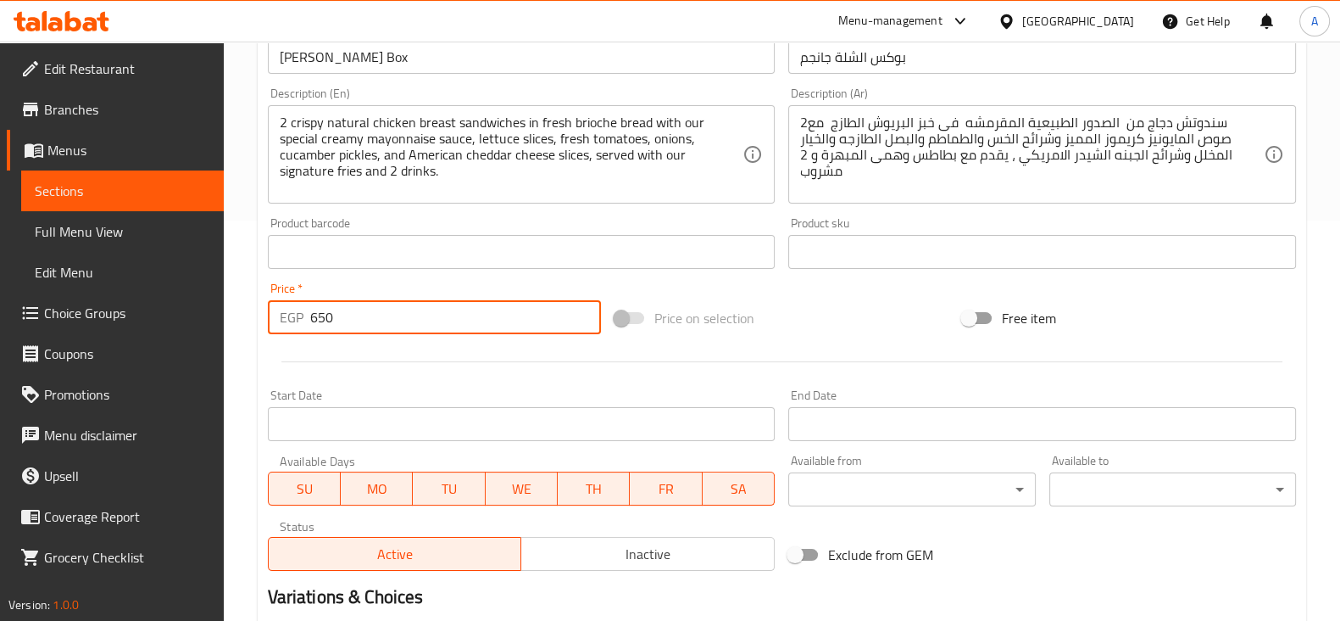
click at [416, 323] on input "650" at bounding box center [456, 317] width 292 height 34
type input "6"
type input "460"
click at [376, 269] on div "Product barcode Product barcode" at bounding box center [521, 242] width 521 height 65
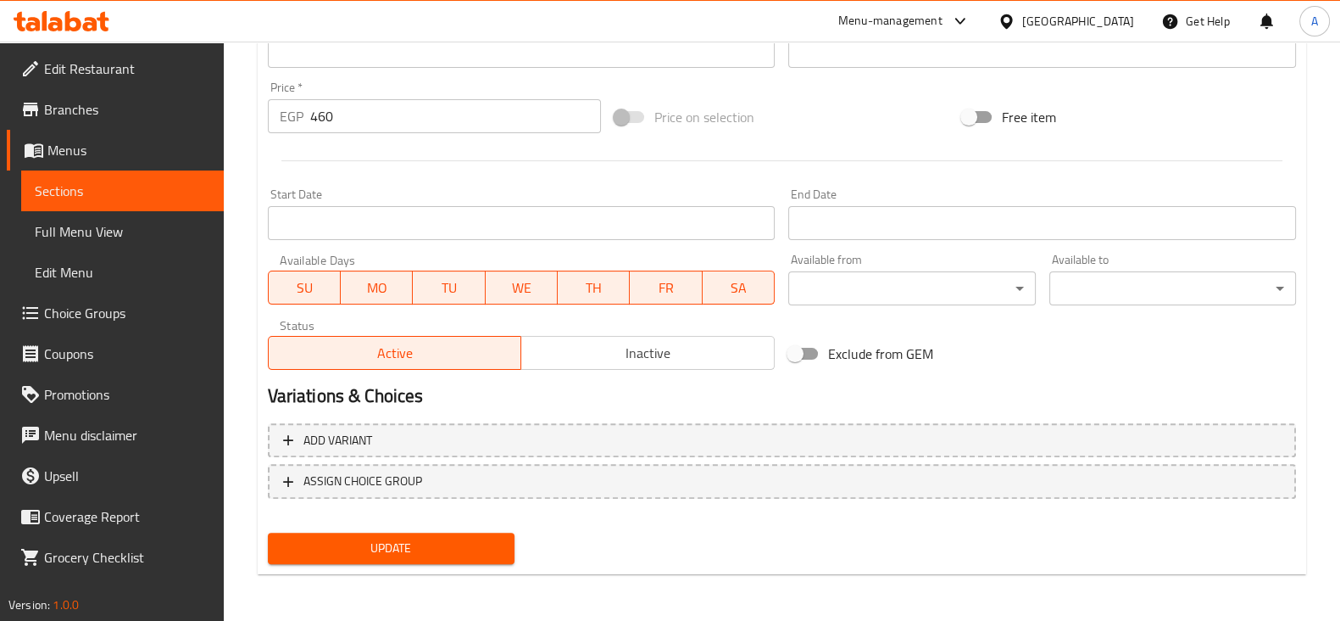
drag, startPoint x: 466, startPoint y: 566, endPoint x: 458, endPoint y: 561, distance: 9.5
click at [458, 561] on div "Update" at bounding box center [391, 548] width 260 height 45
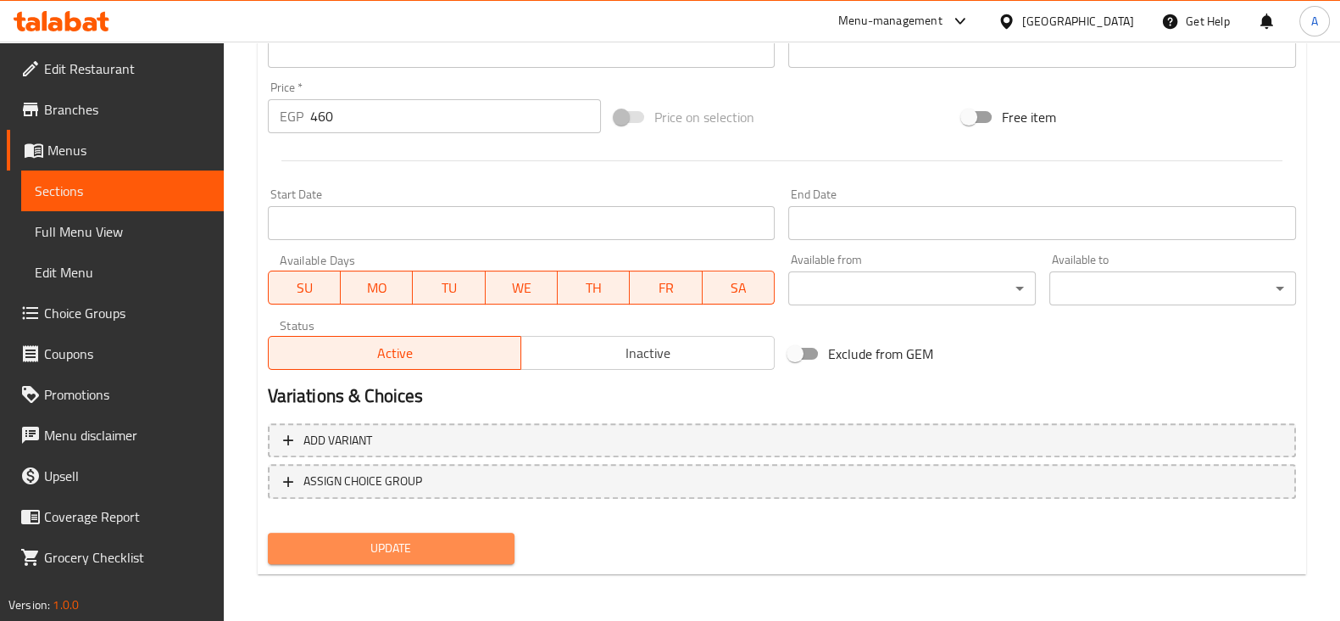
click at [458, 561] on button "Update" at bounding box center [391, 547] width 247 height 31
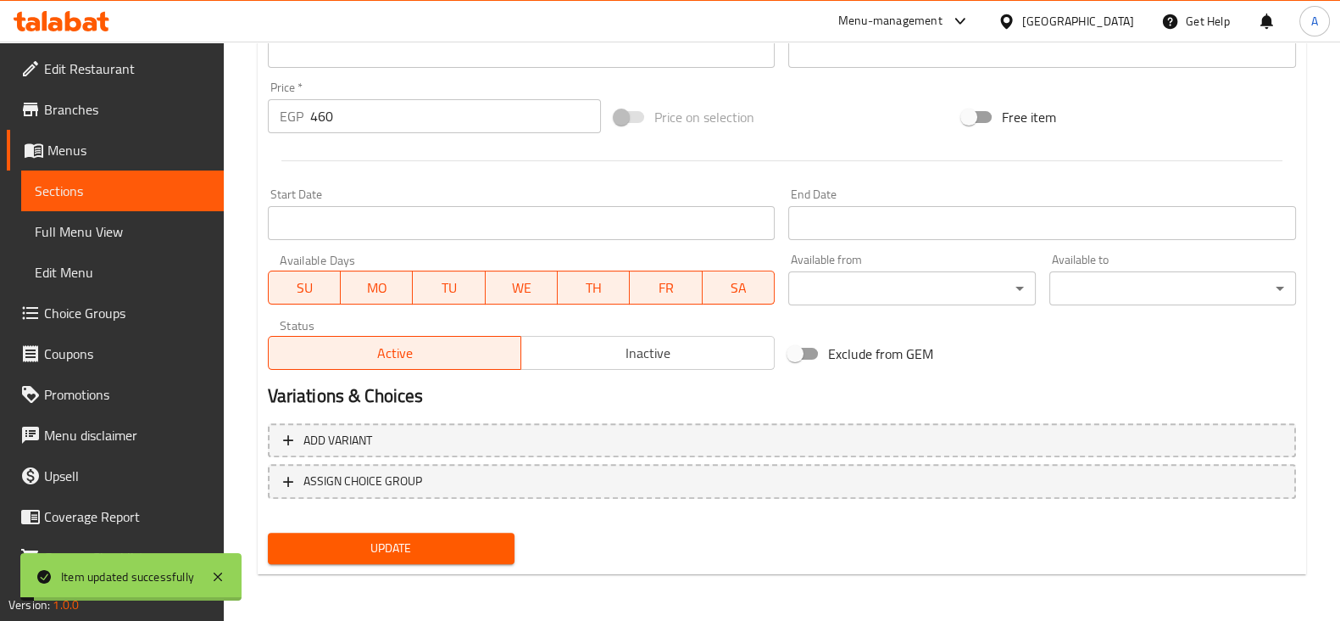
scroll to position [0, 0]
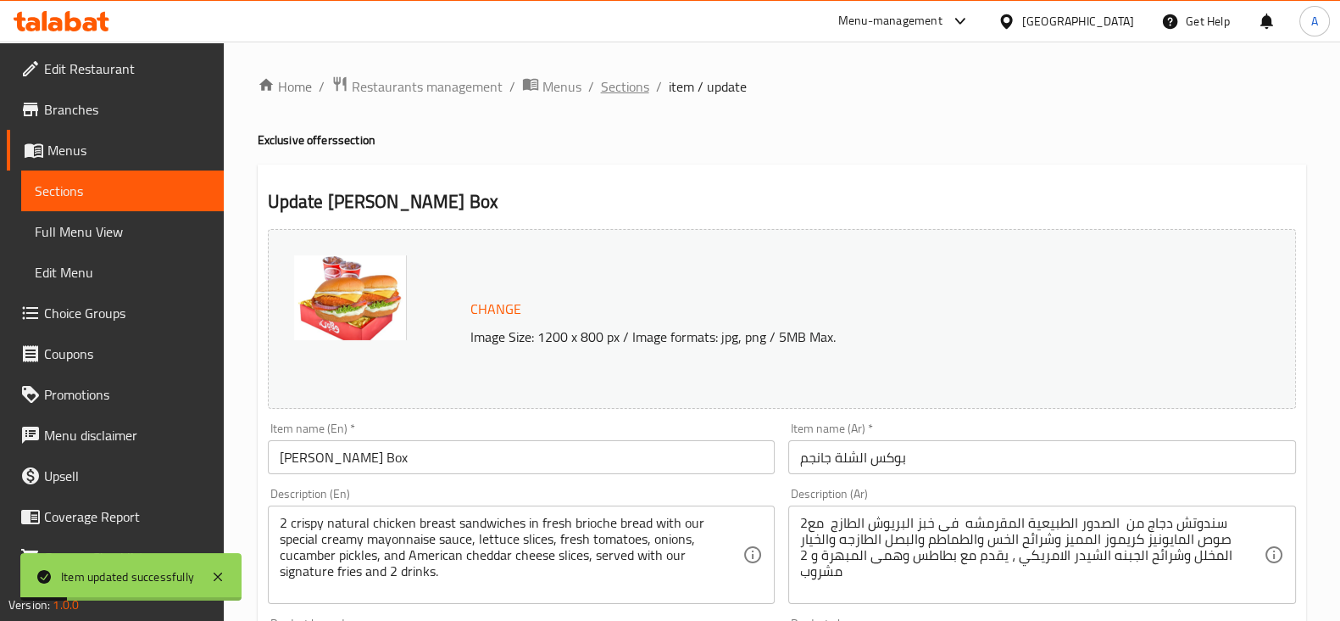
click at [627, 84] on span "Sections" at bounding box center [625, 86] width 48 height 20
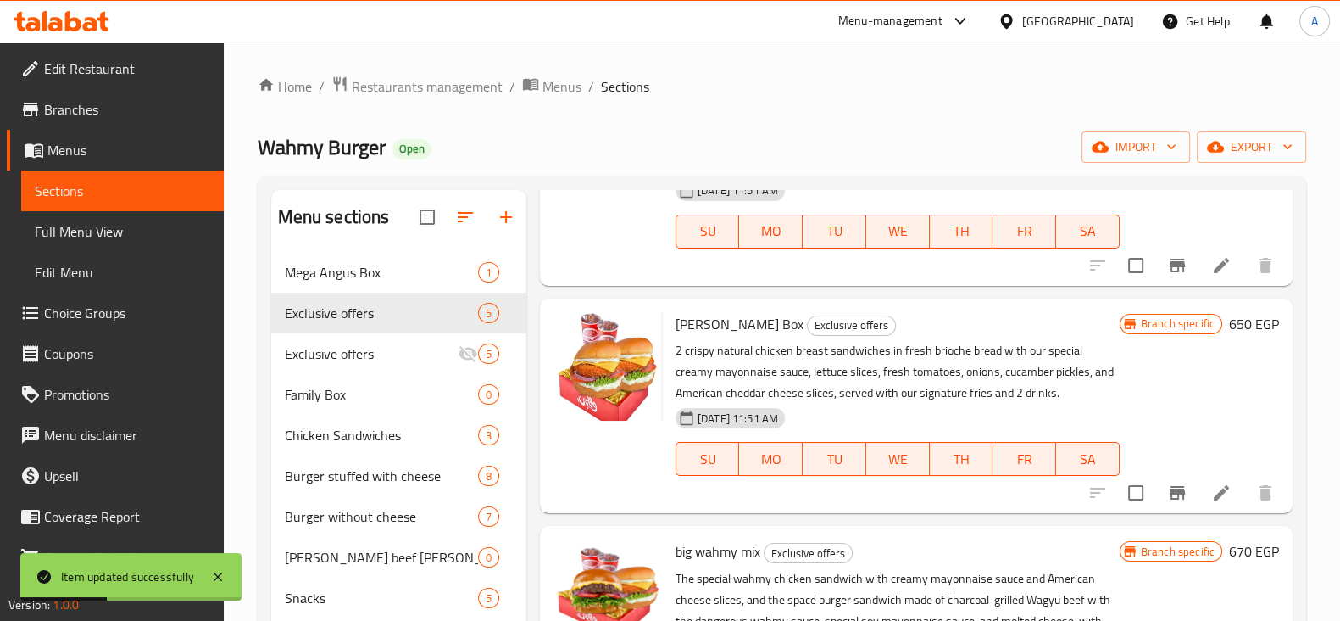
scroll to position [402, 0]
click at [1167, 493] on icon "Branch-specific-item" at bounding box center [1177, 492] width 20 height 20
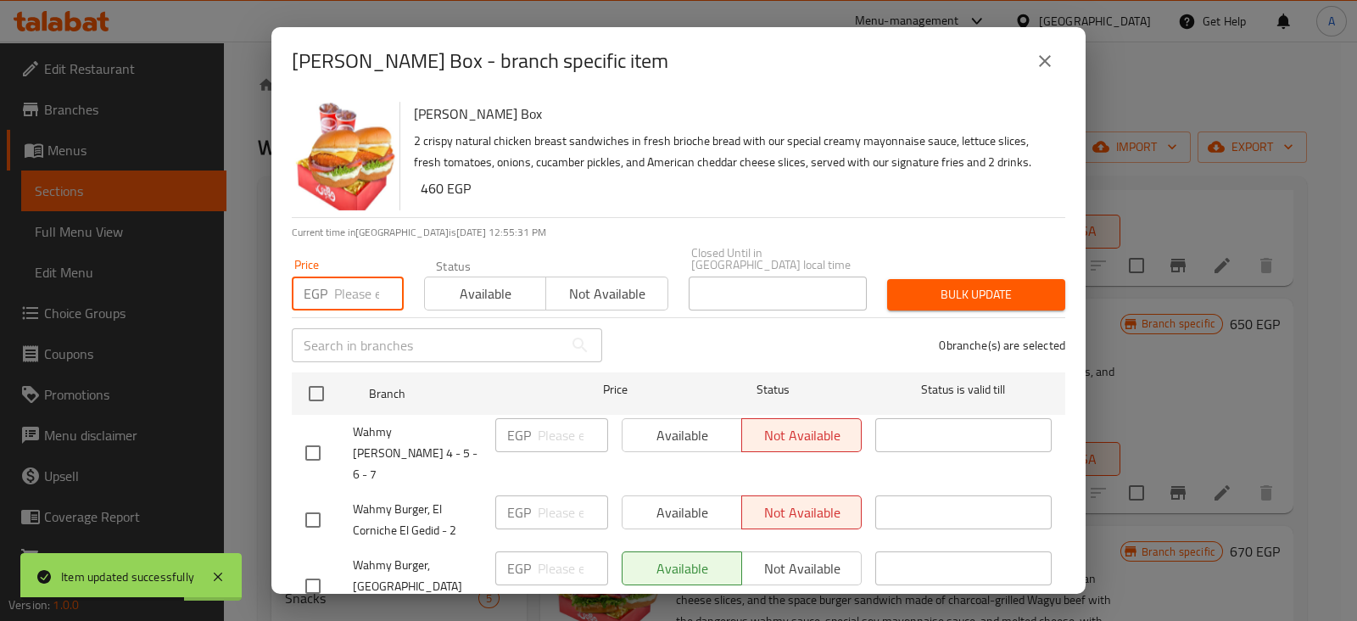
click at [360, 278] on input "number" at bounding box center [369, 293] width 70 height 34
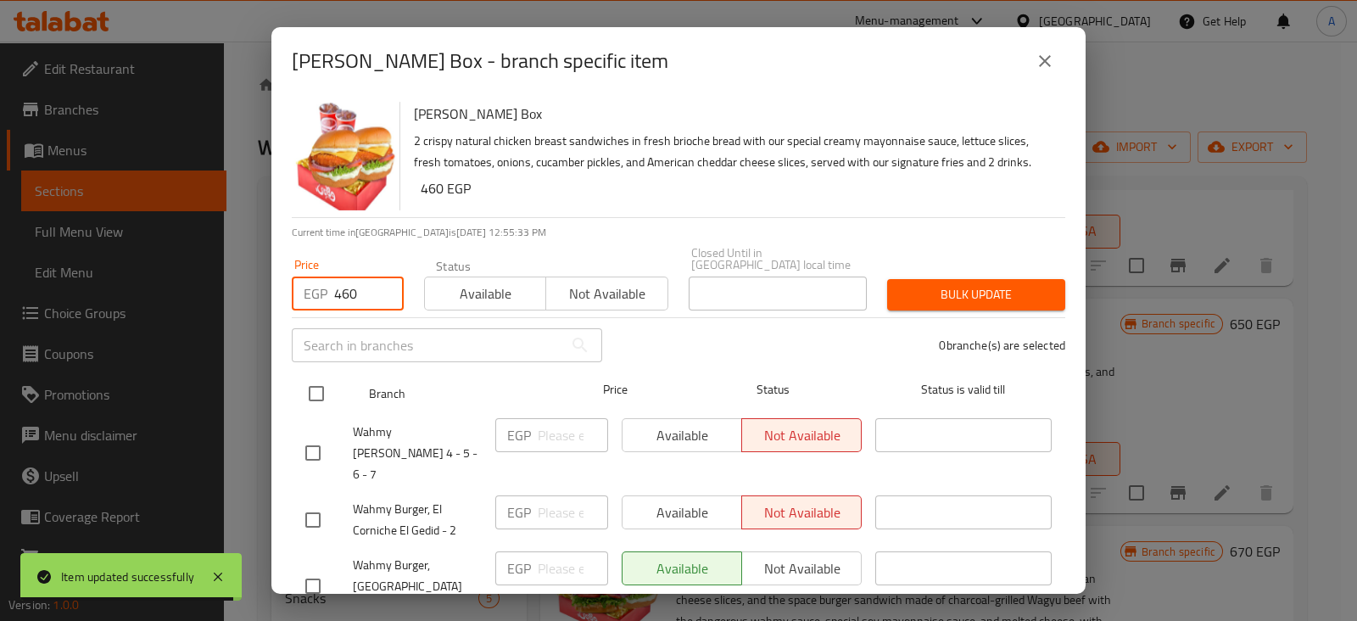
type input "460"
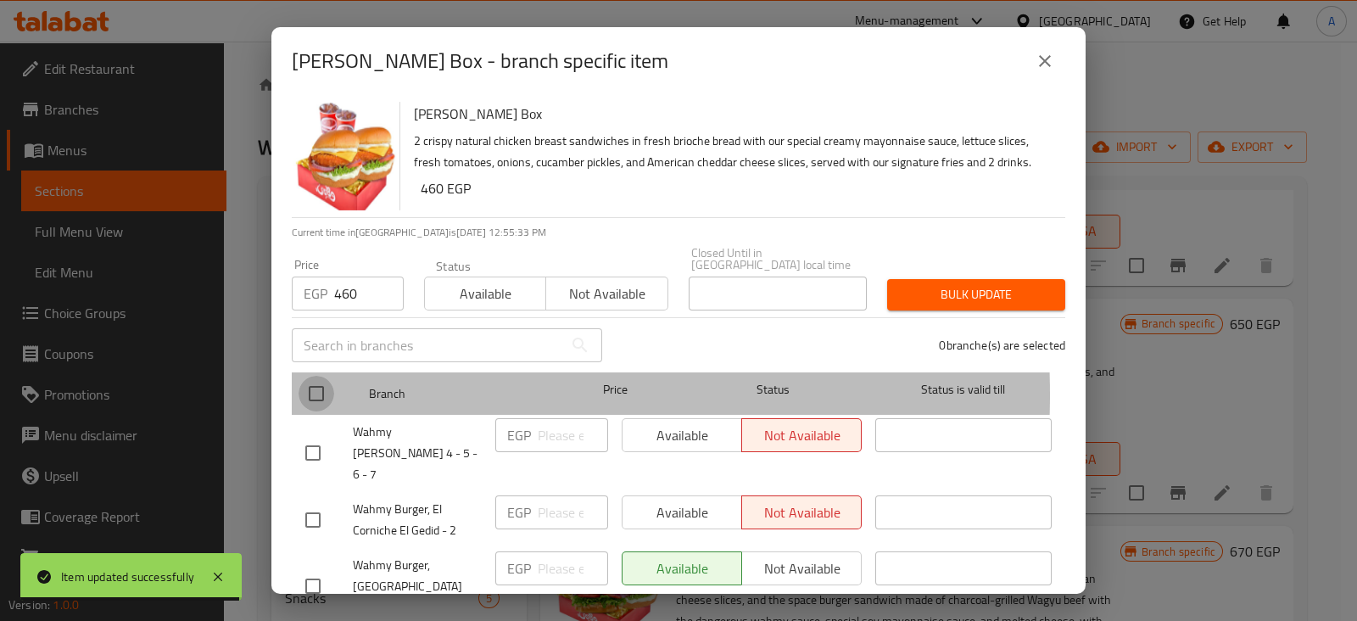
click at [324, 382] on input "checkbox" at bounding box center [316, 394] width 36 height 36
checkbox input "true"
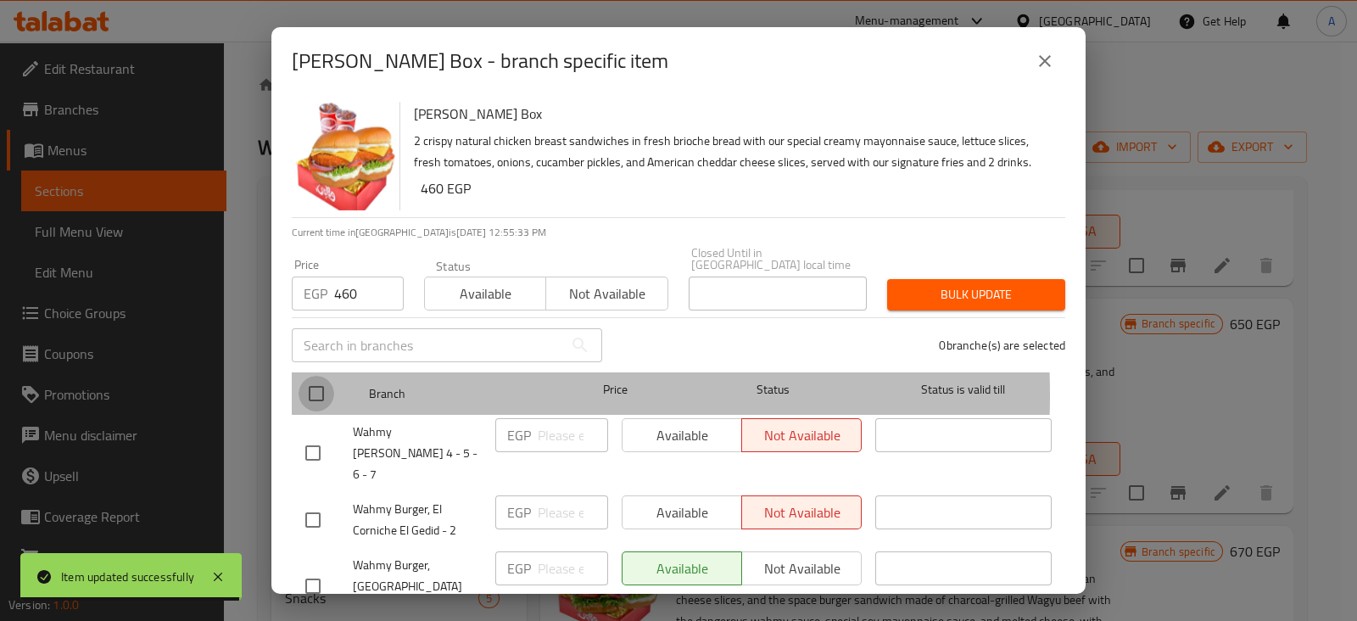
checkbox input "true"
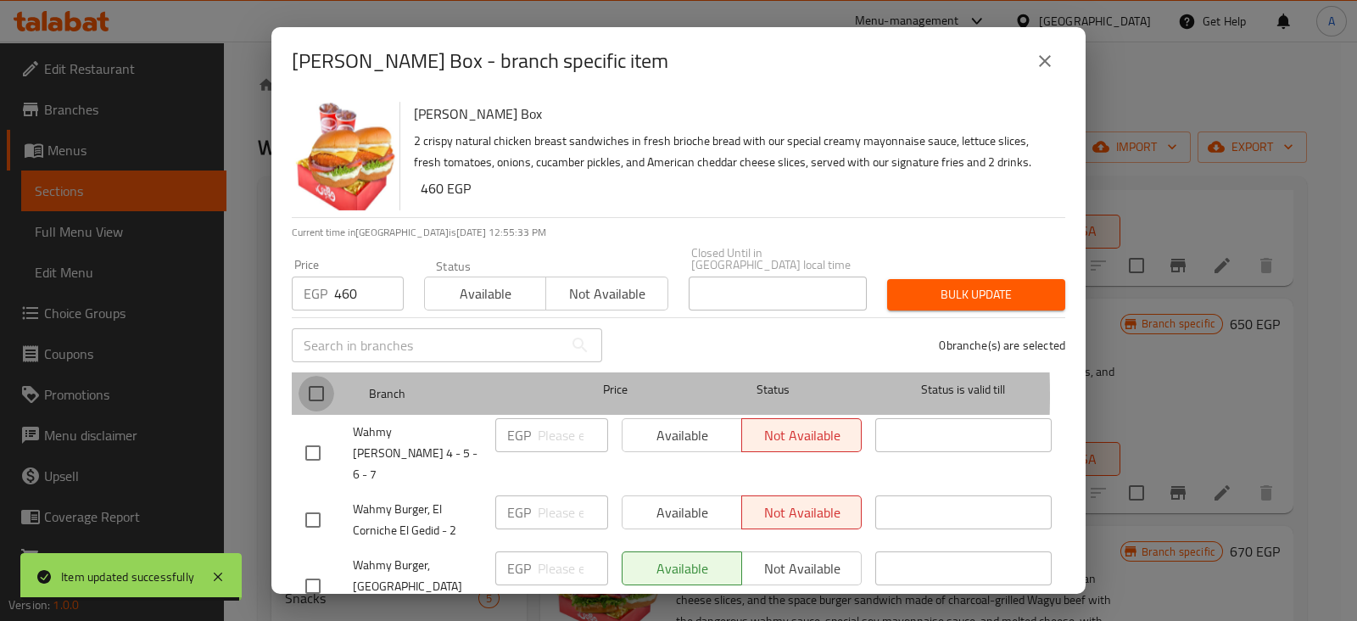
checkbox input "true"
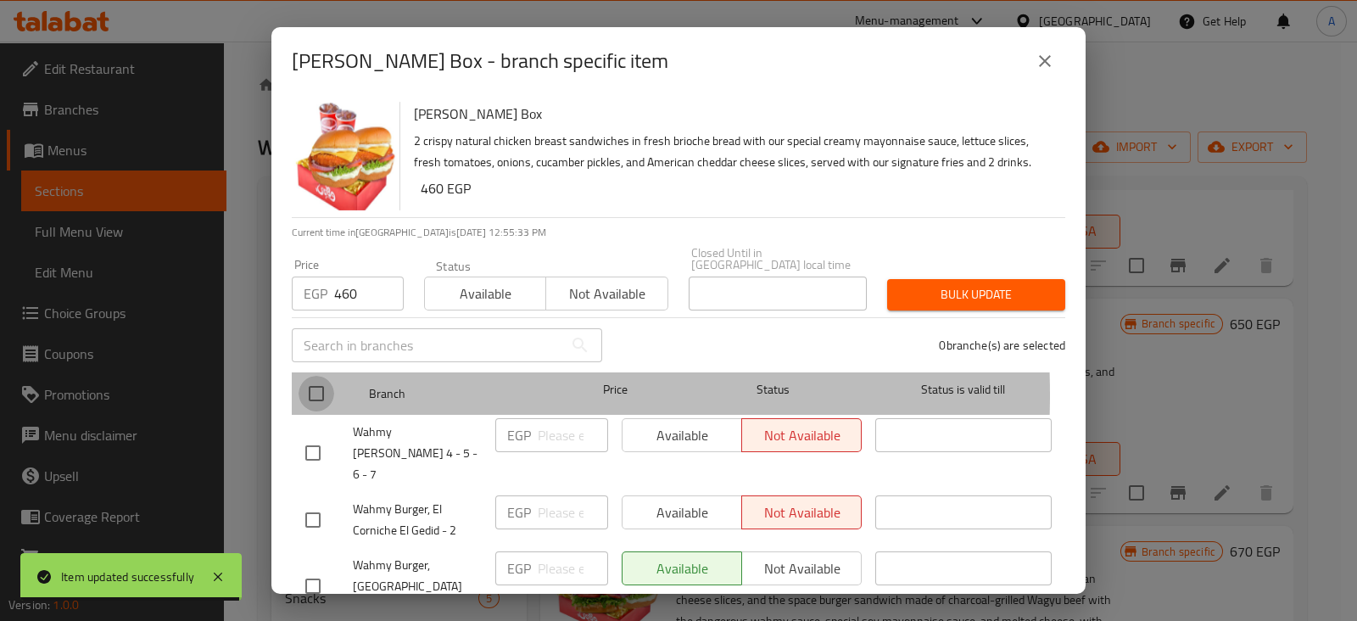
checkbox input "true"
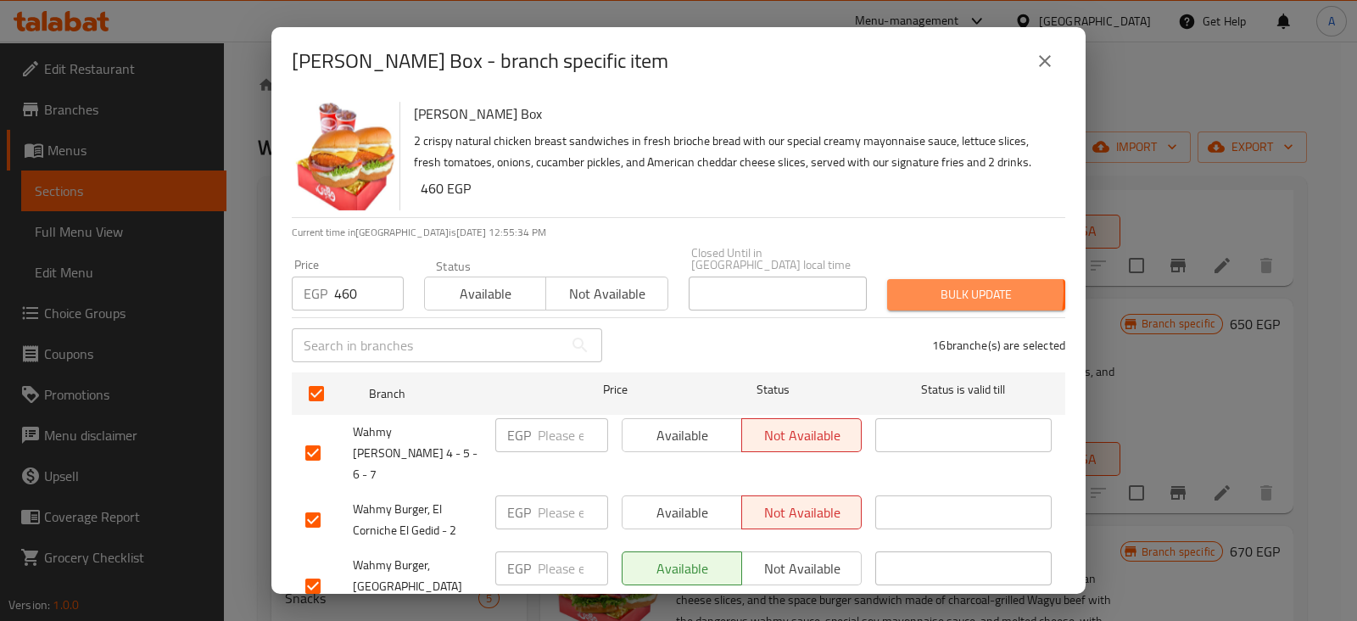
click at [919, 284] on span "Bulk update" at bounding box center [975, 294] width 151 height 21
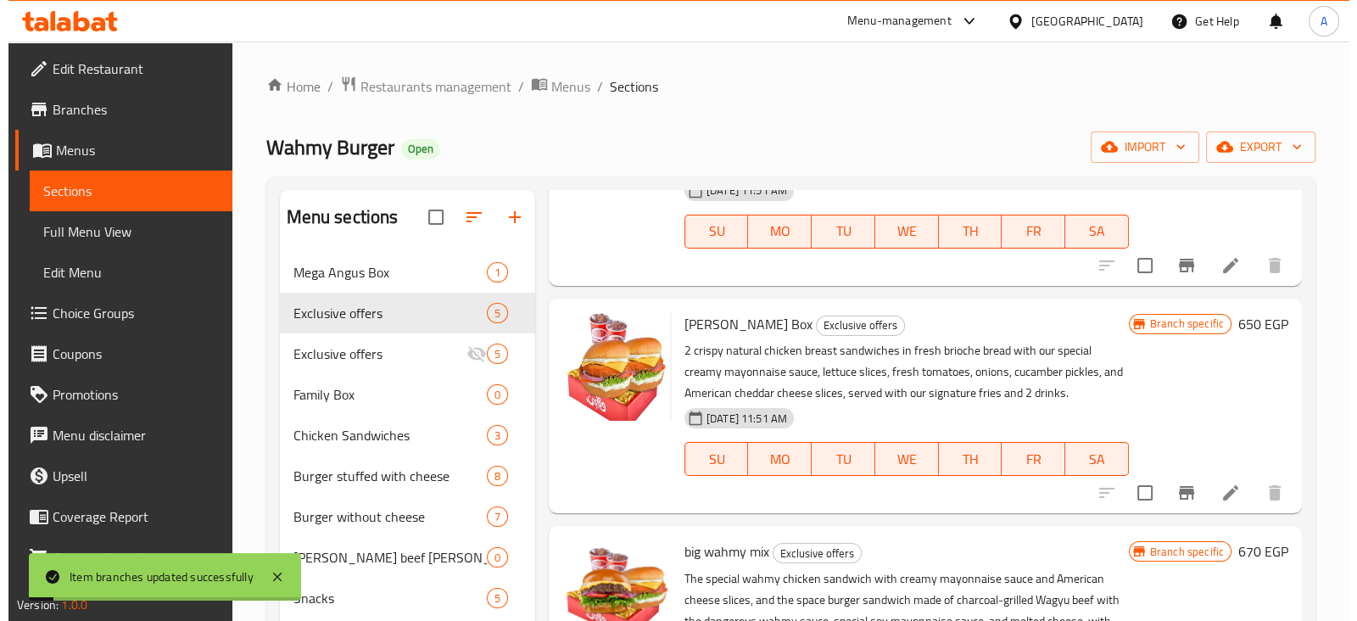
scroll to position [0, 0]
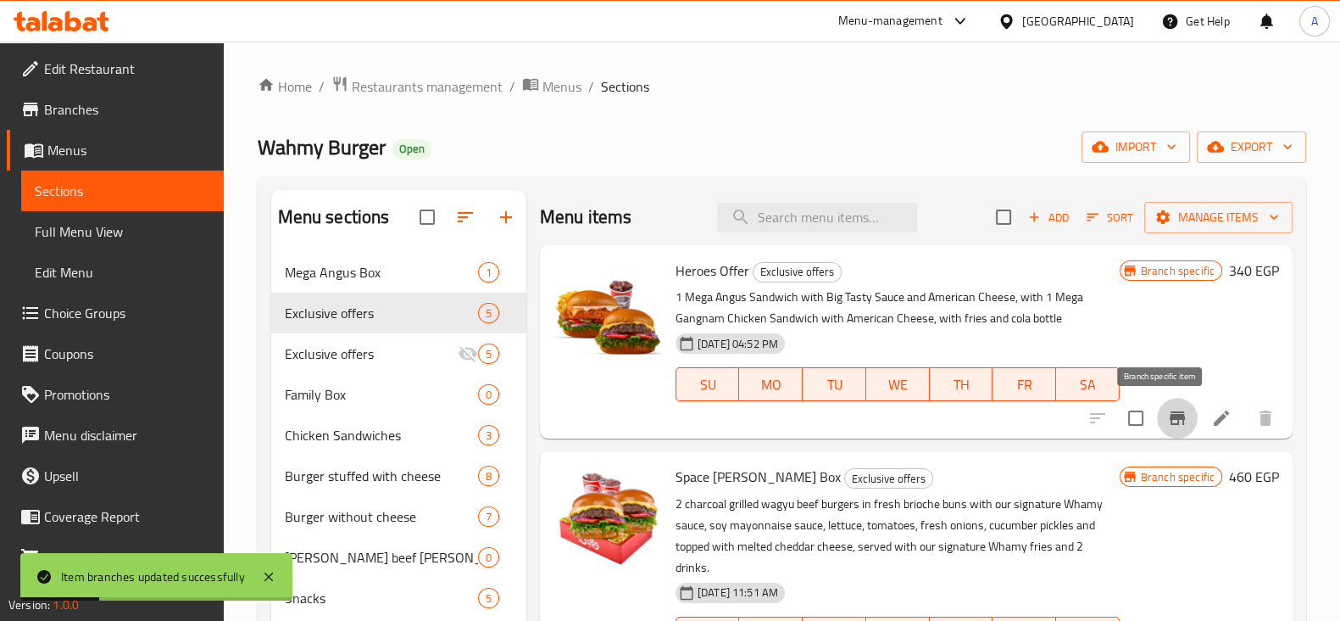
click at [1157, 414] on button "Branch-specific-item" at bounding box center [1177, 418] width 41 height 41
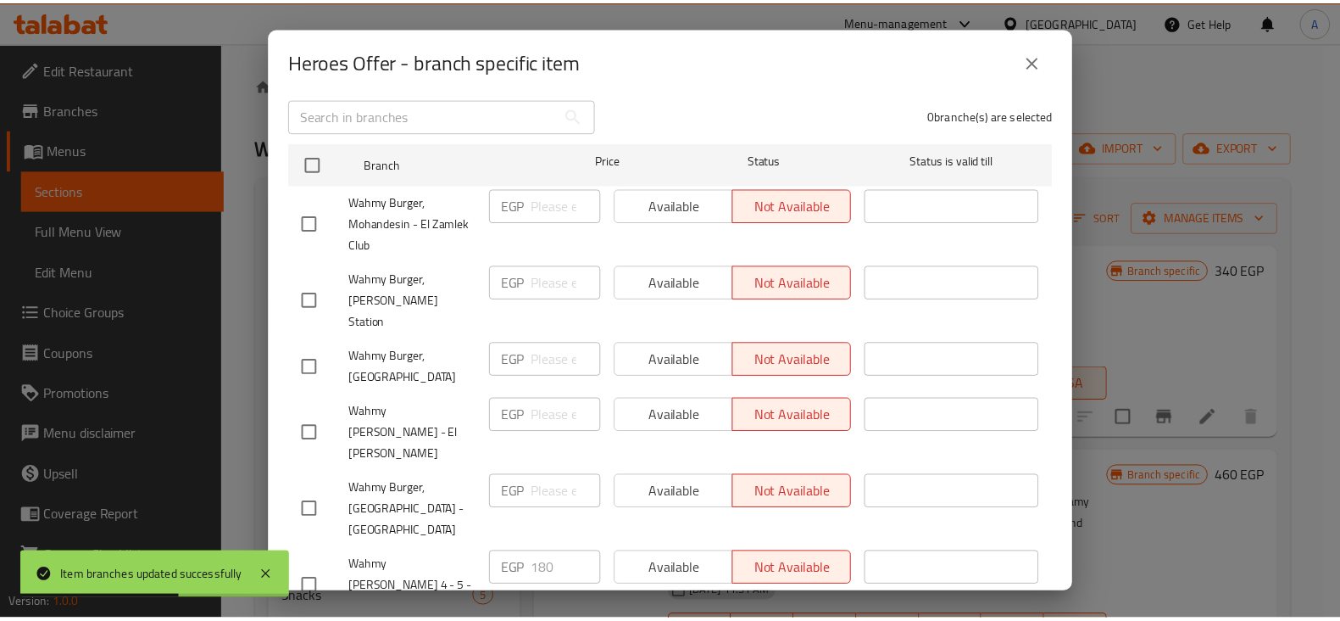
scroll to position [231, 0]
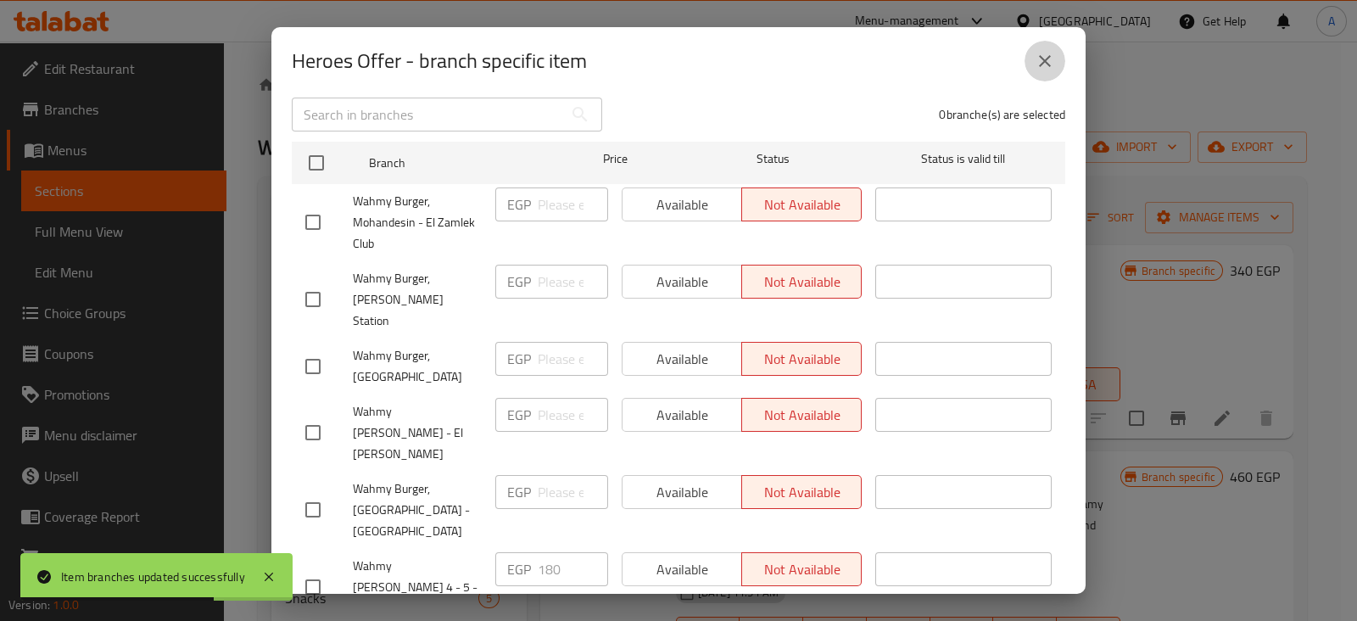
click at [1048, 59] on icon "close" at bounding box center [1044, 61] width 20 height 20
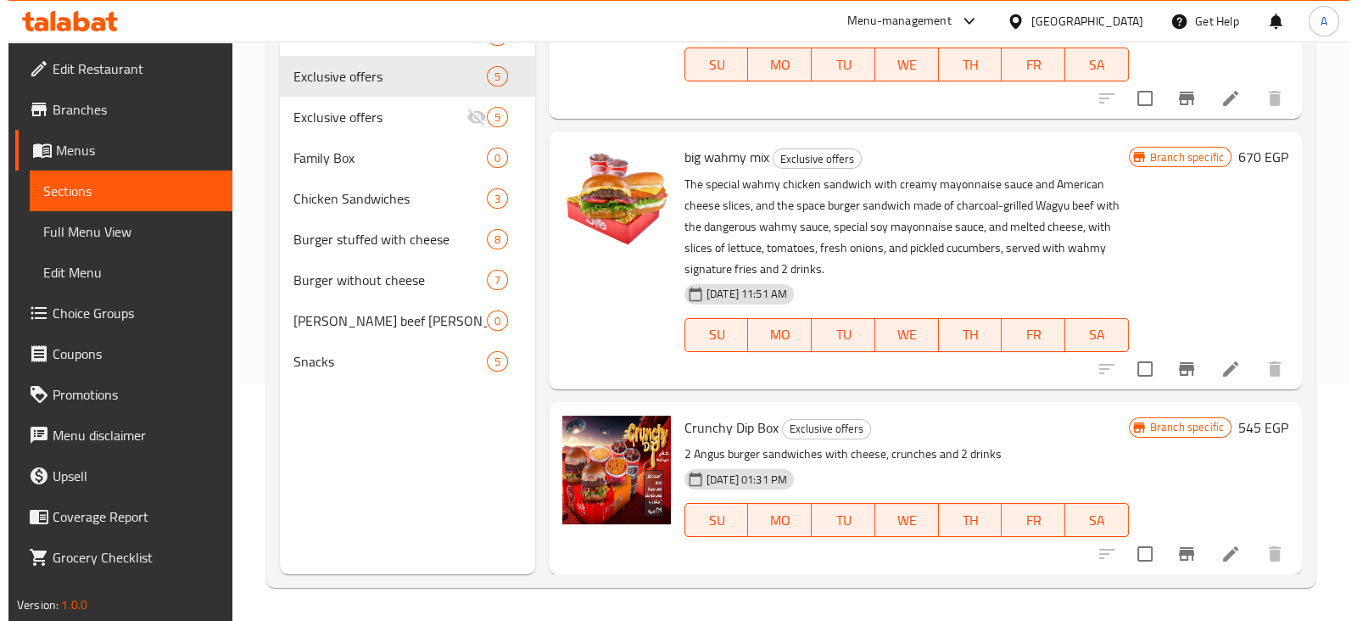
scroll to position [505, 0]
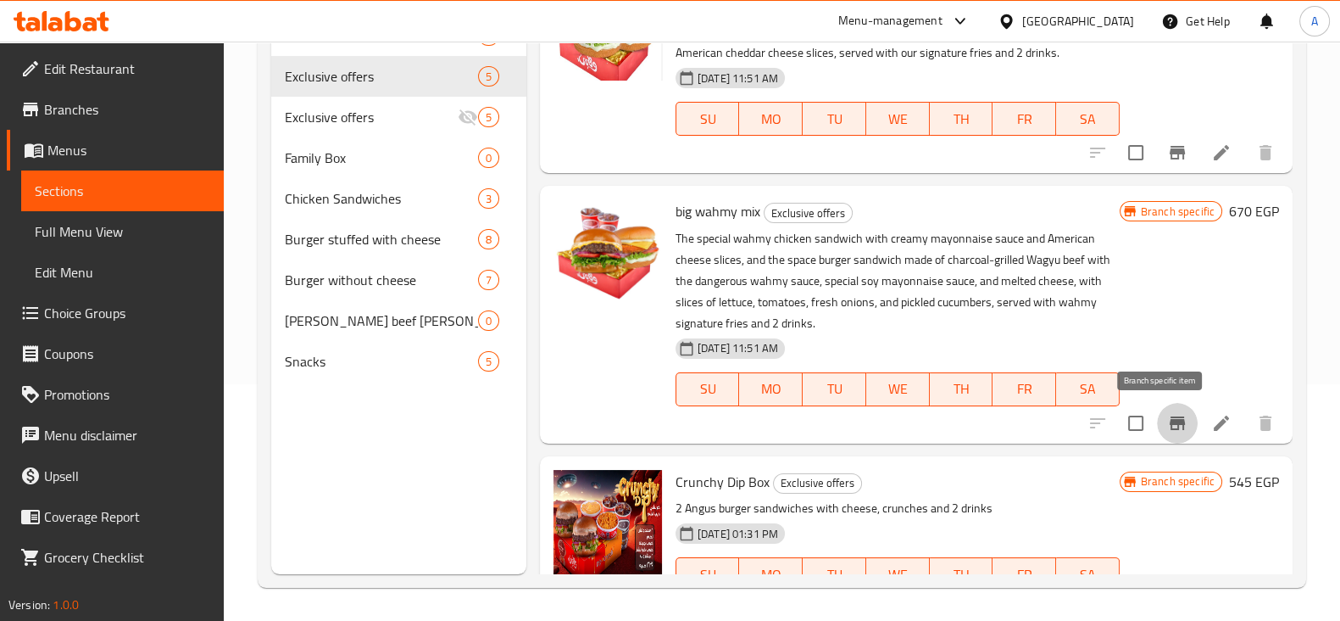
click at [1170, 416] on icon "Branch-specific-item" at bounding box center [1177, 423] width 15 height 14
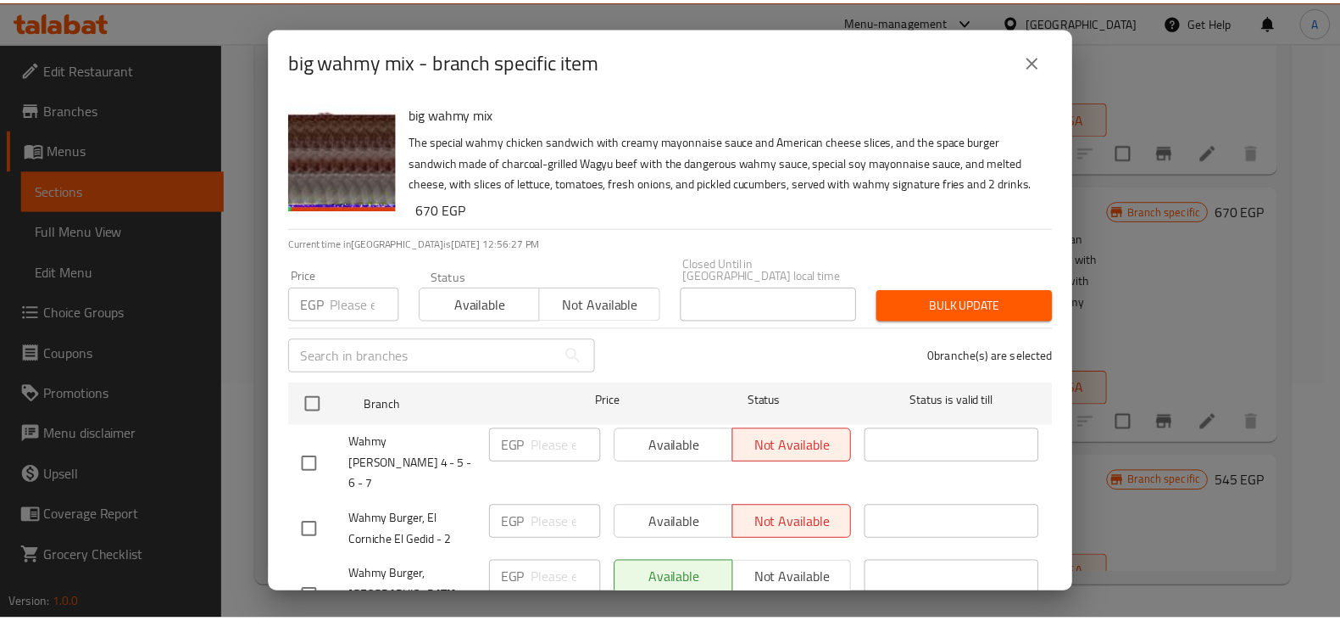
scroll to position [1, 0]
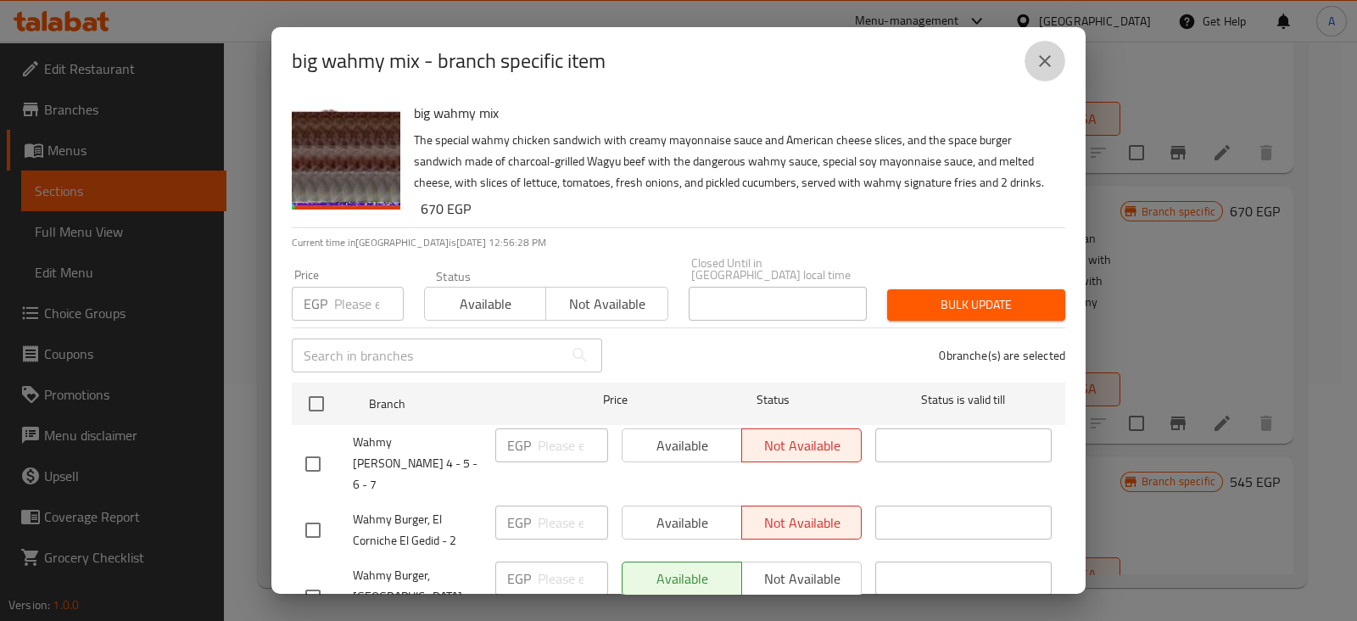
click at [1043, 72] on button "close" at bounding box center [1044, 61] width 41 height 41
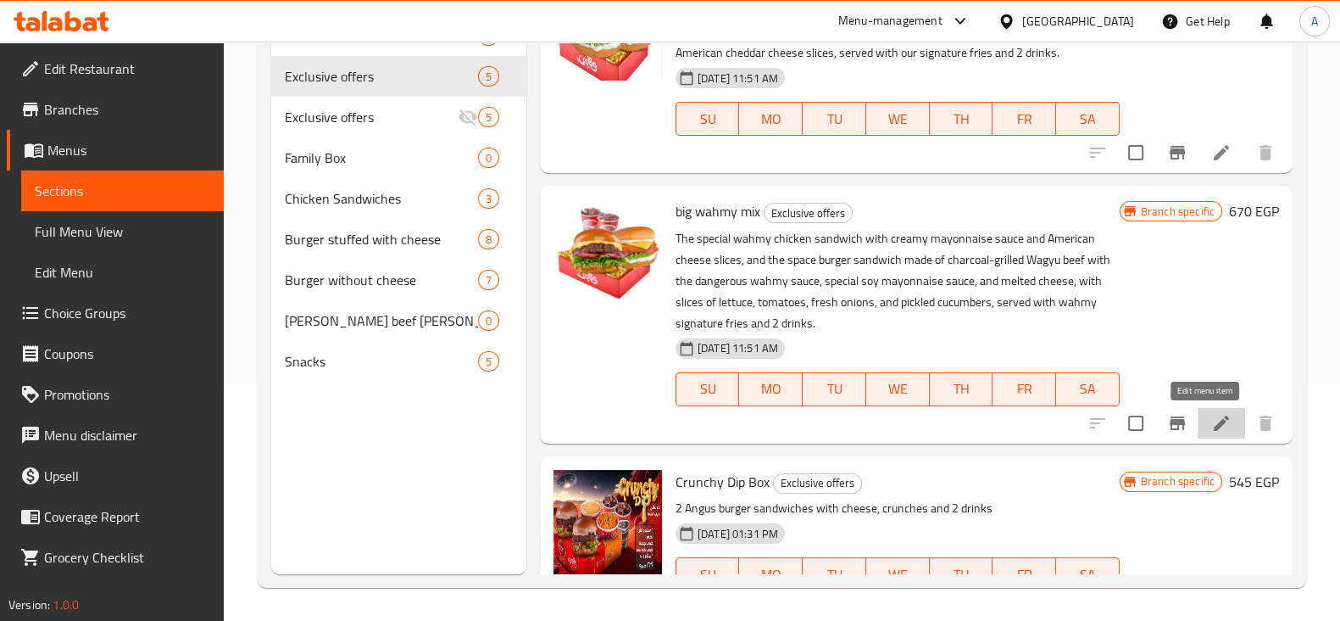
click at [1212, 423] on icon at bounding box center [1222, 423] width 20 height 20
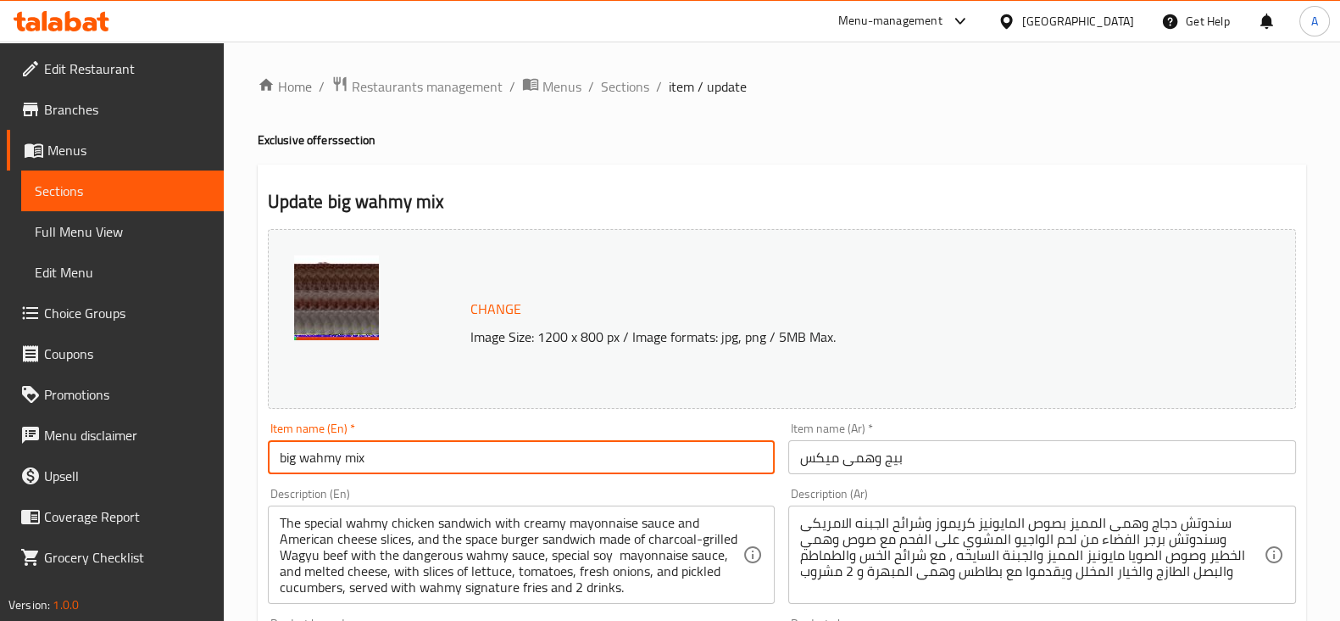
click at [285, 460] on input "big wahmy mix" at bounding box center [522, 457] width 508 height 34
click at [304, 460] on input "Big wahmy mix" at bounding box center [522, 457] width 508 height 34
click at [357, 465] on input "Big Wahmy mix" at bounding box center [522, 457] width 508 height 34
type input "Big Wahmy Mix"
click at [236, 413] on div "Home / Restaurants management / Menus / Sections / item / update Exclusive offe…" at bounding box center [782, 632] width 1117 height 1181
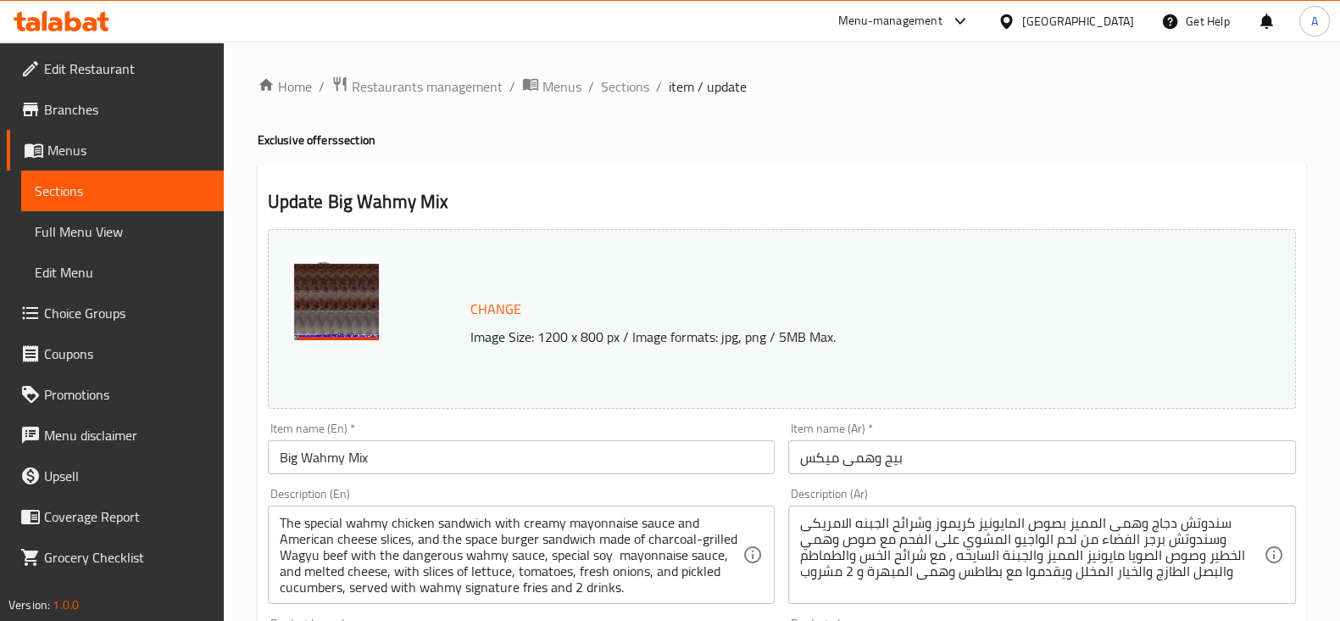
scroll to position [601, 0]
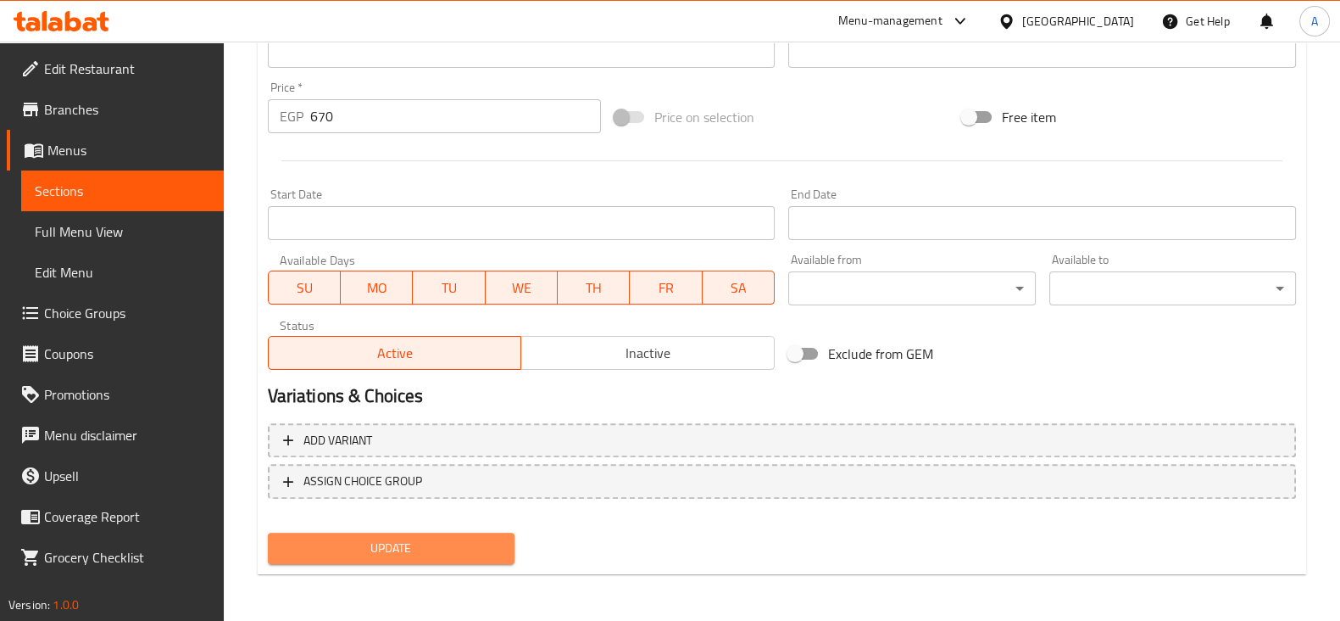
click at [396, 544] on span "Update" at bounding box center [391, 548] width 220 height 21
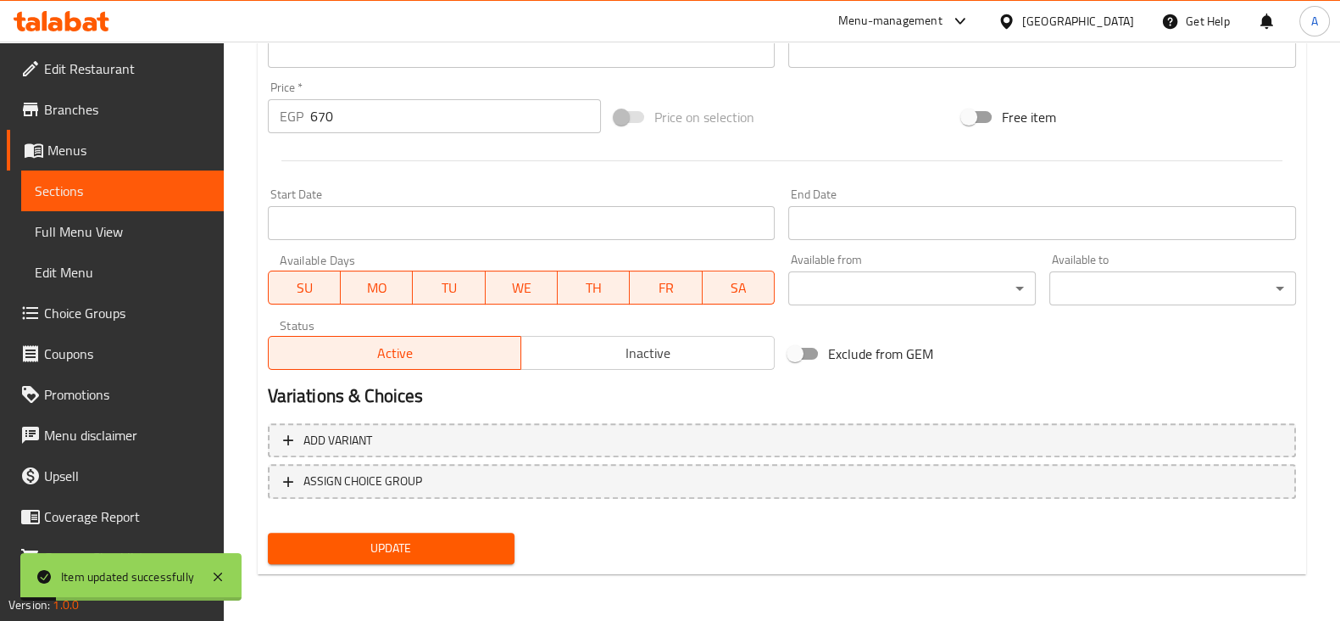
scroll to position [0, 0]
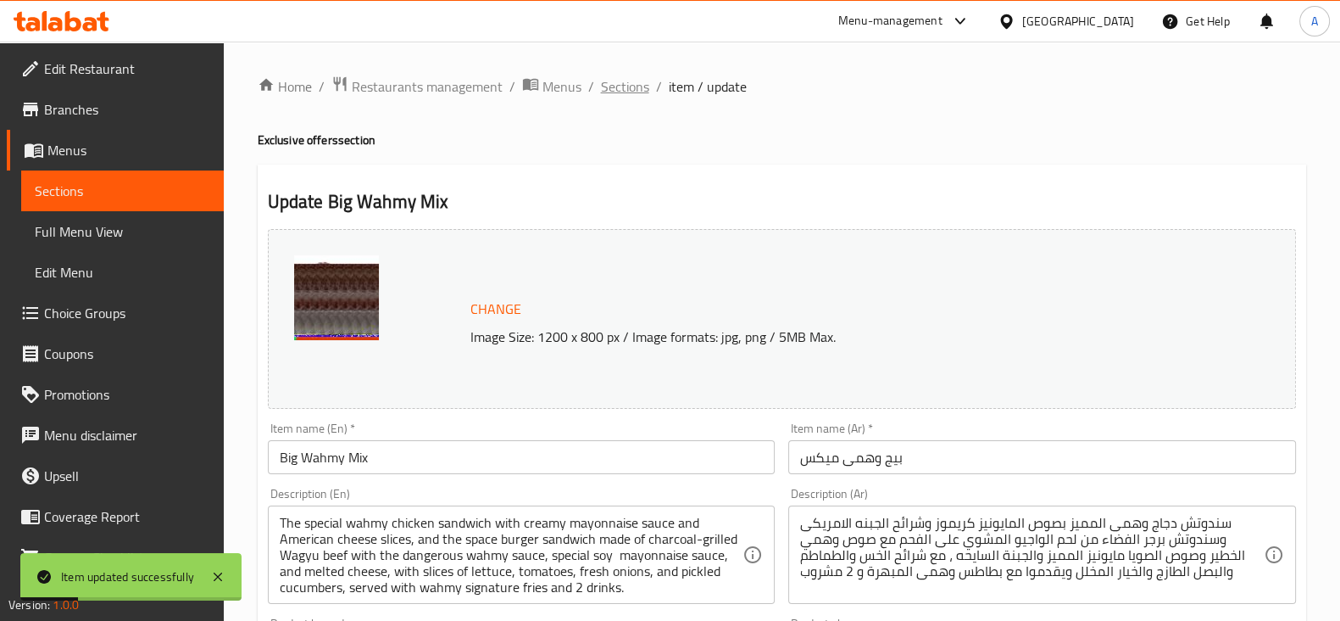
click at [617, 92] on span "Sections" at bounding box center [625, 86] width 48 height 20
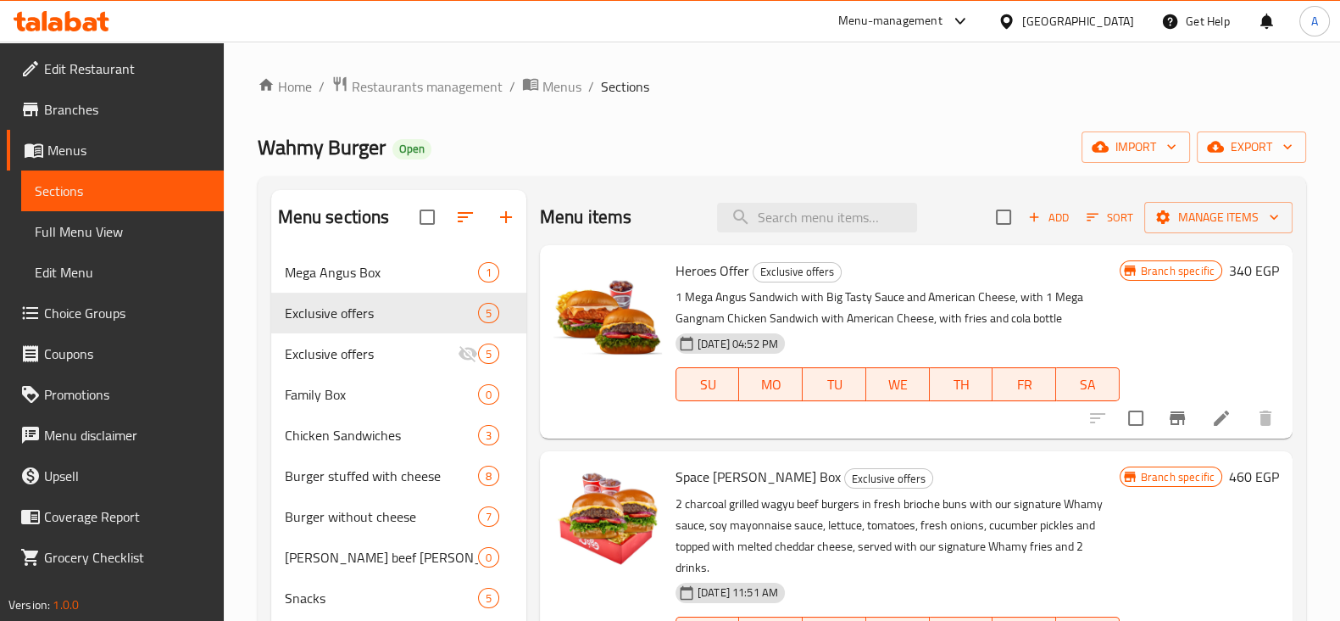
scroll to position [237, 0]
